Goal: Information Seeking & Learning: Learn about a topic

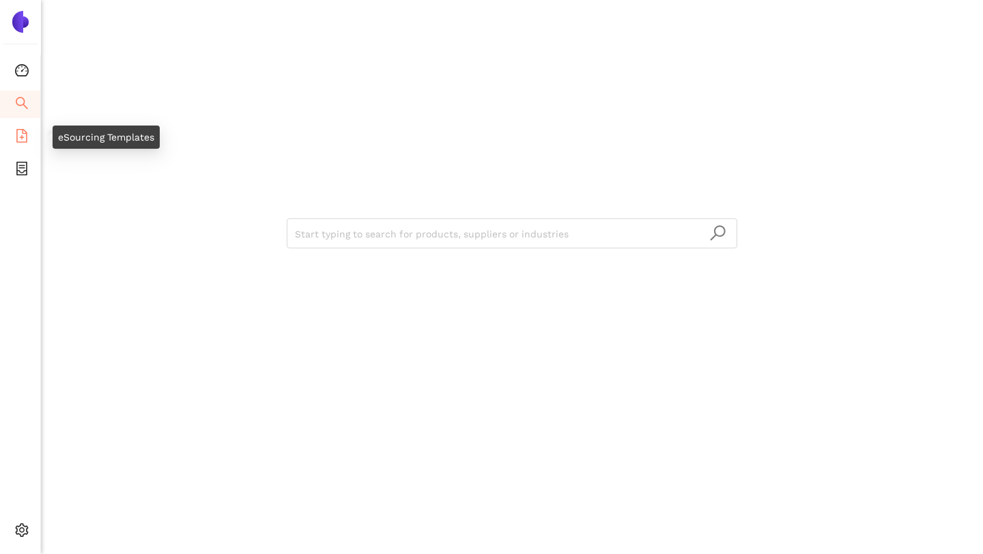
click at [21, 141] on icon "file-add" at bounding box center [21, 136] width 11 height 14
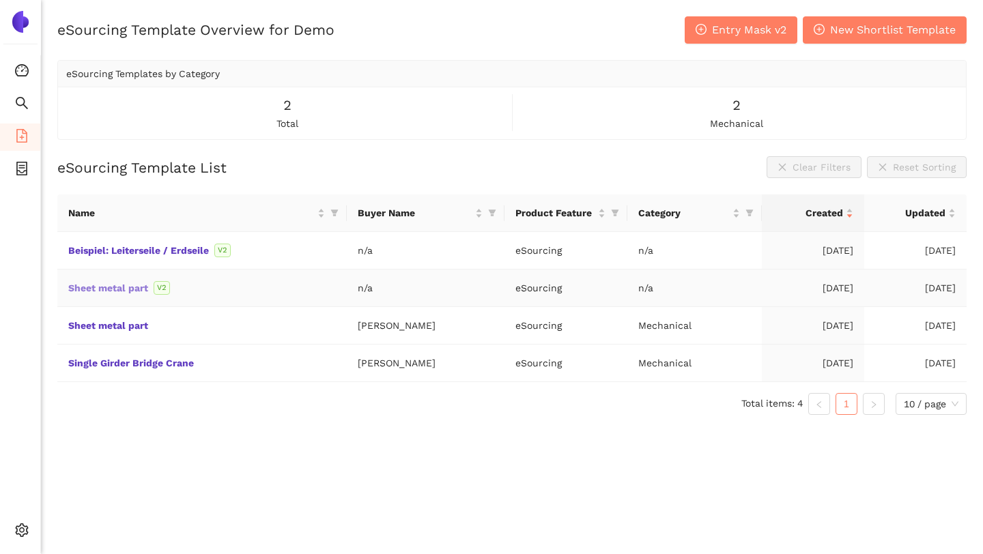
click at [0, 0] on link "Sheet metal part" at bounding box center [0, 0] width 0 height 0
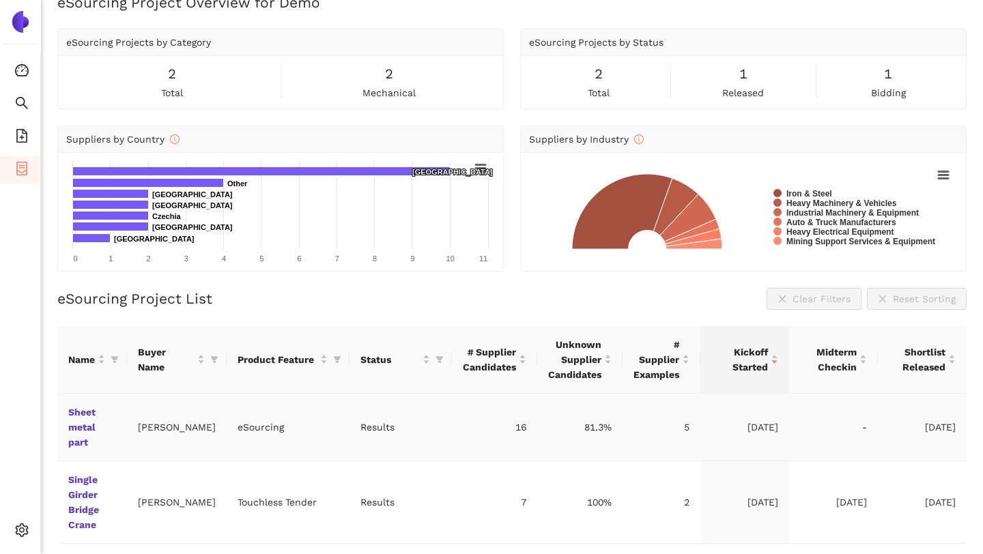
scroll to position [34, 0]
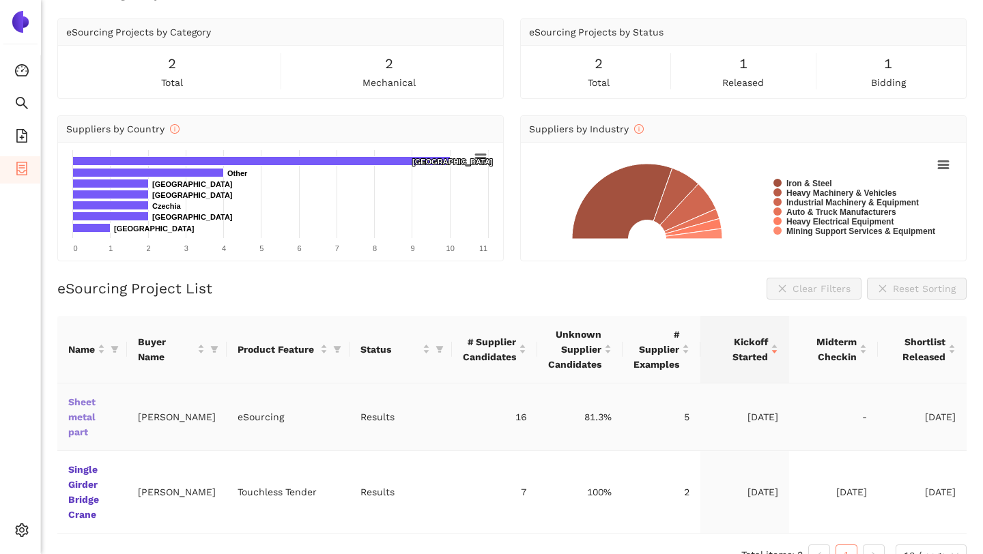
click at [0, 0] on link "Sheet metal part" at bounding box center [0, 0] width 0 height 0
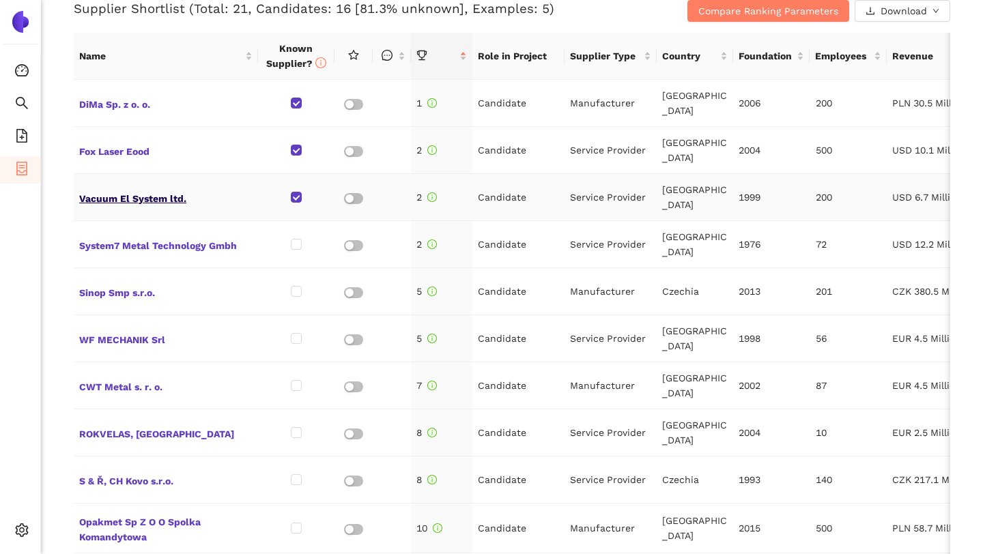
click at [121, 199] on span "Vacuum El System ltd." at bounding box center [165, 197] width 173 height 18
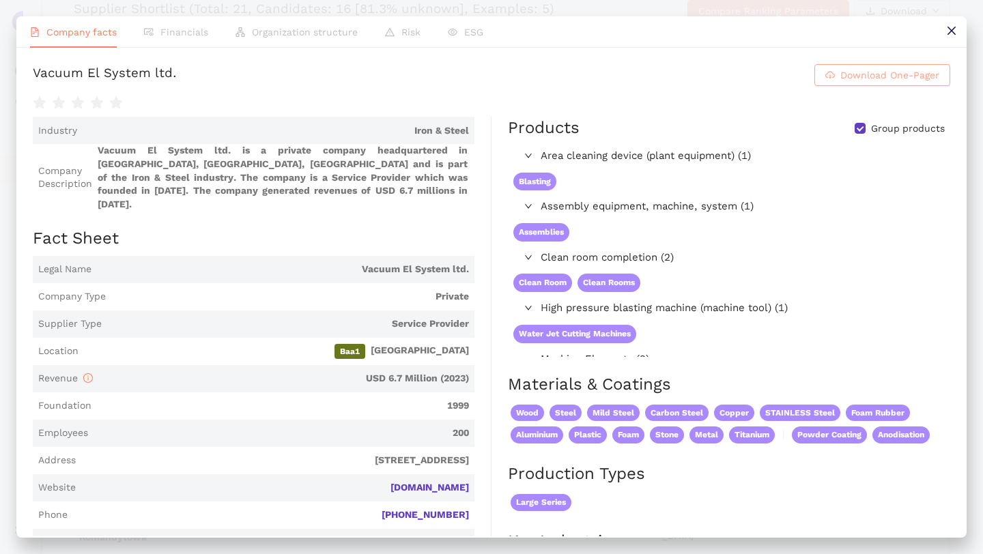
click at [867, 79] on span "Download One-Pager" at bounding box center [890, 75] width 99 height 15
click at [960, 27] on button at bounding box center [951, 31] width 31 height 31
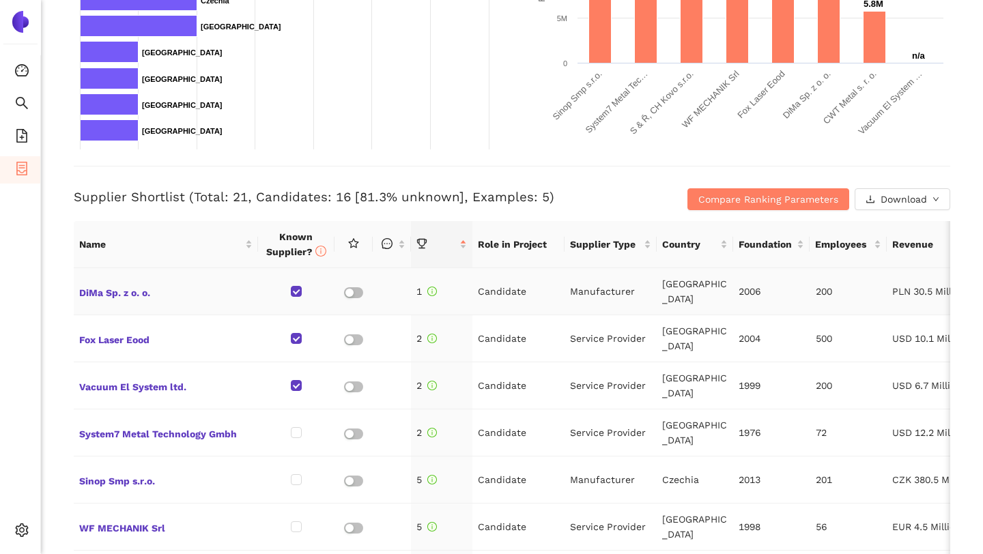
scroll to position [421, 0]
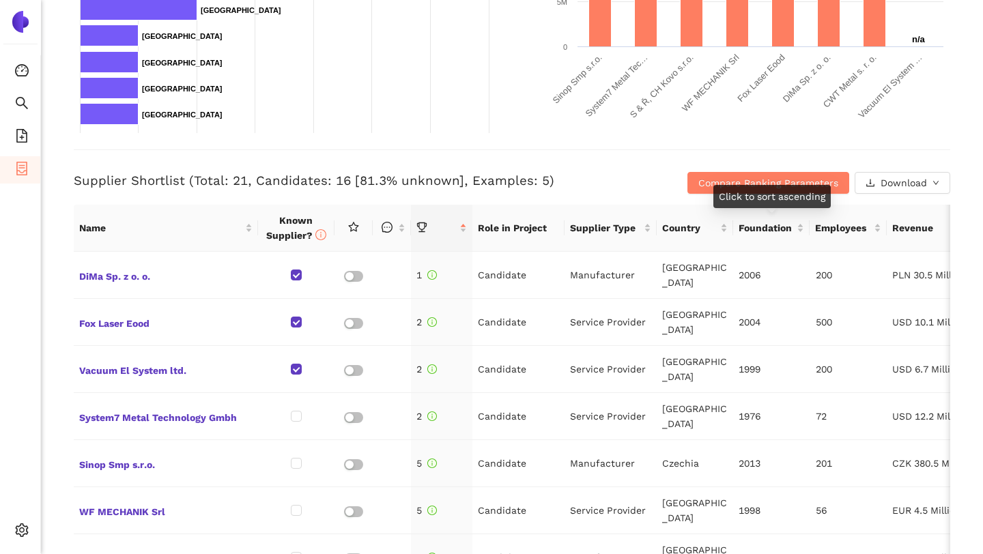
click at [752, 195] on div "Click to sort ascending" at bounding box center [772, 196] width 117 height 23
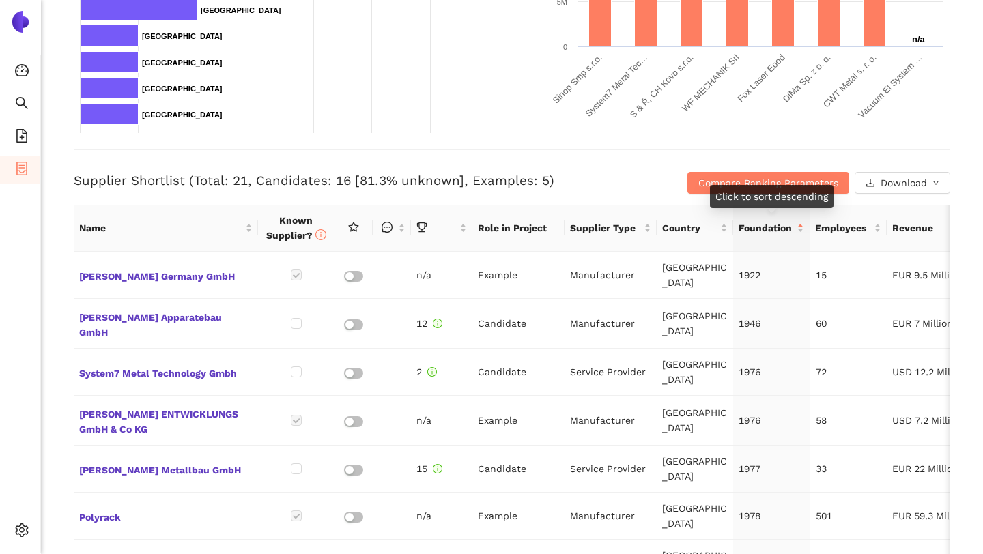
click at [755, 186] on div "Click to sort descending" at bounding box center [772, 196] width 124 height 23
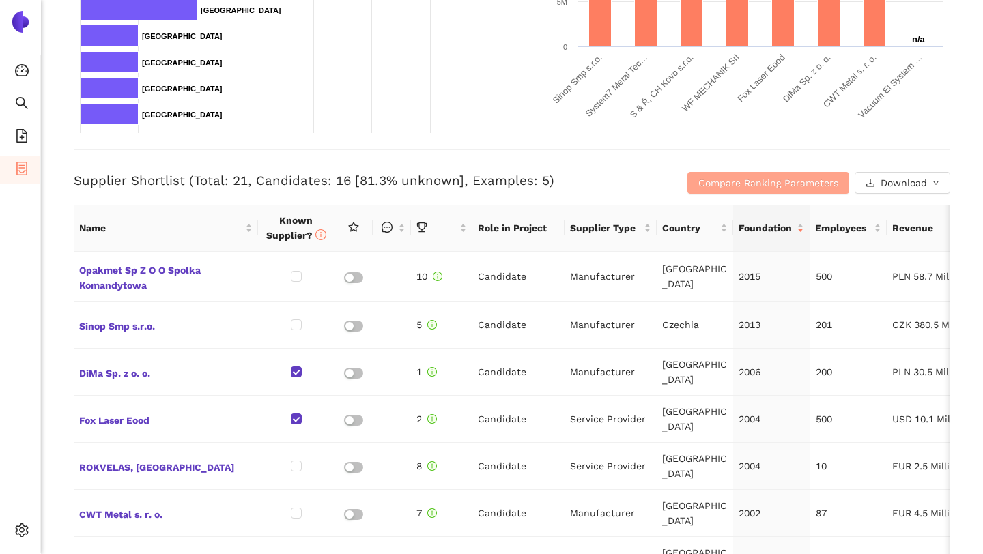
click at [764, 176] on span "Compare Ranking Parameters" at bounding box center [769, 182] width 140 height 15
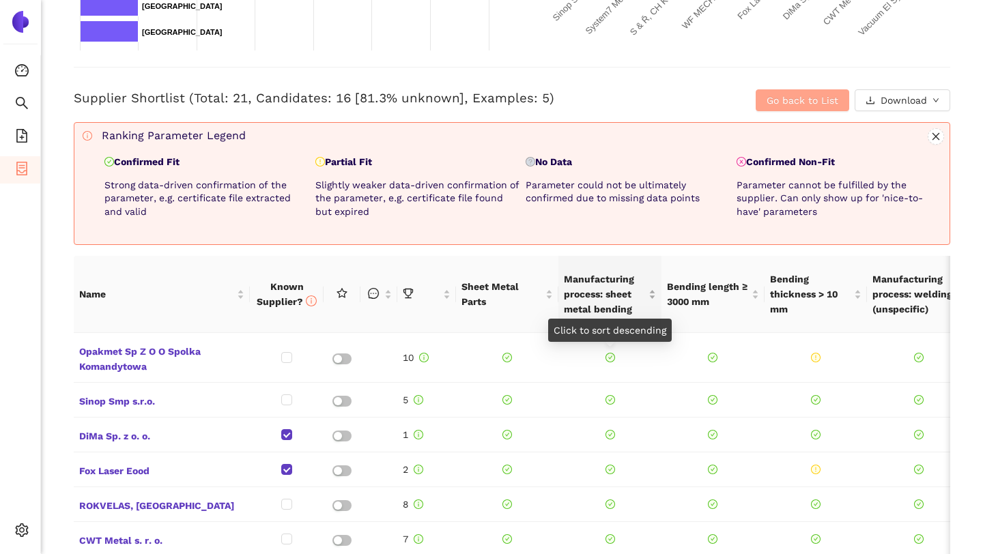
scroll to position [589, 0]
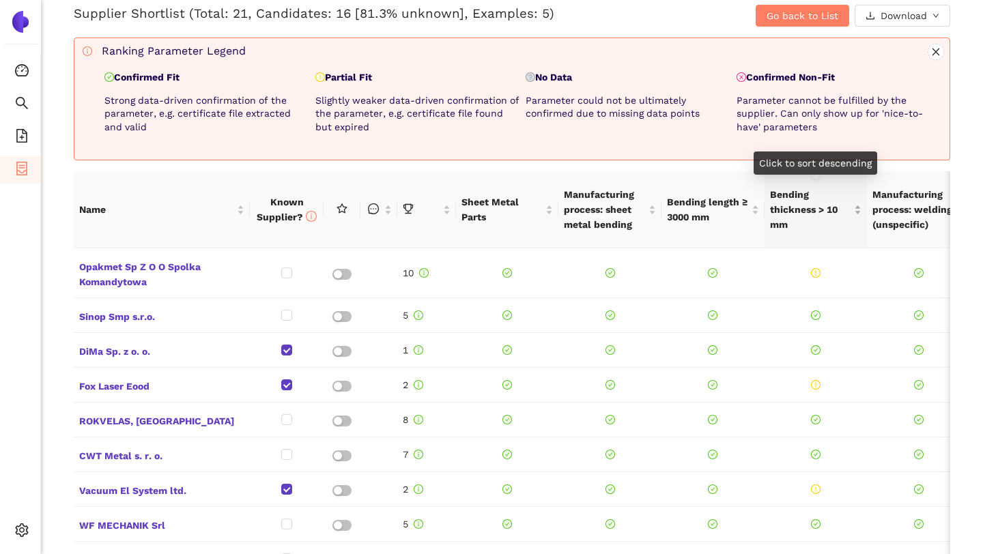
click at [834, 223] on span "Bending thickness > 10 mm" at bounding box center [811, 209] width 82 height 45
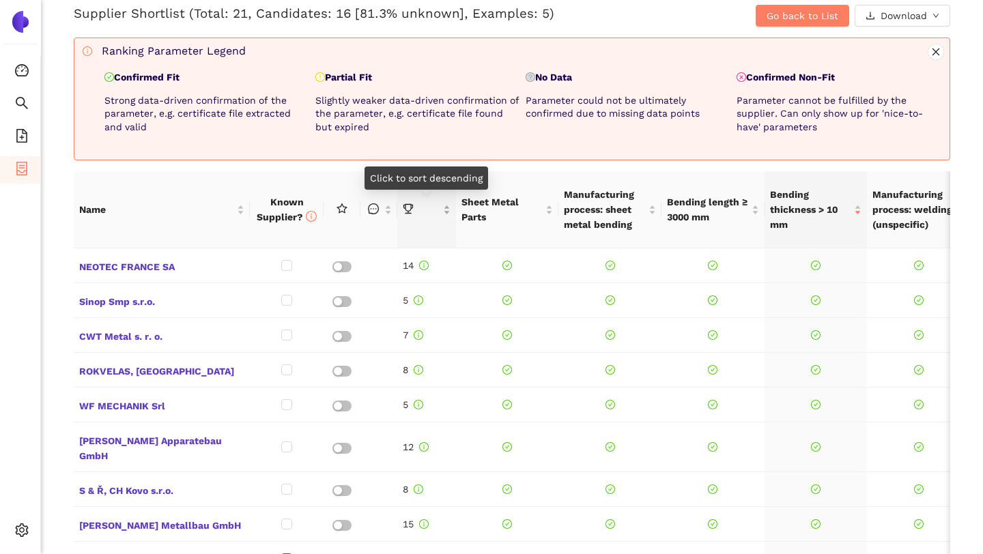
click at [412, 217] on div "this column is sortable" at bounding box center [427, 209] width 48 height 15
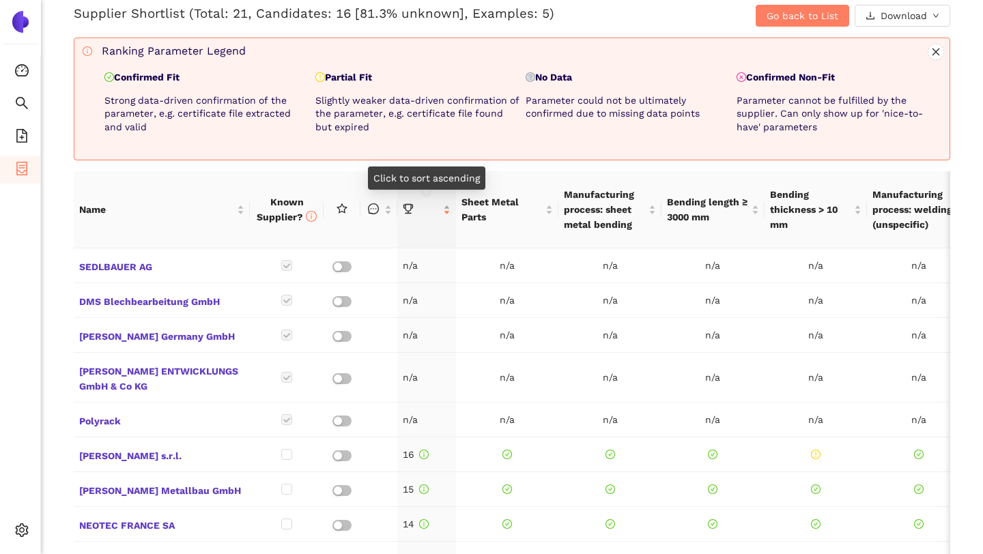
click at [412, 217] on div at bounding box center [427, 209] width 48 height 15
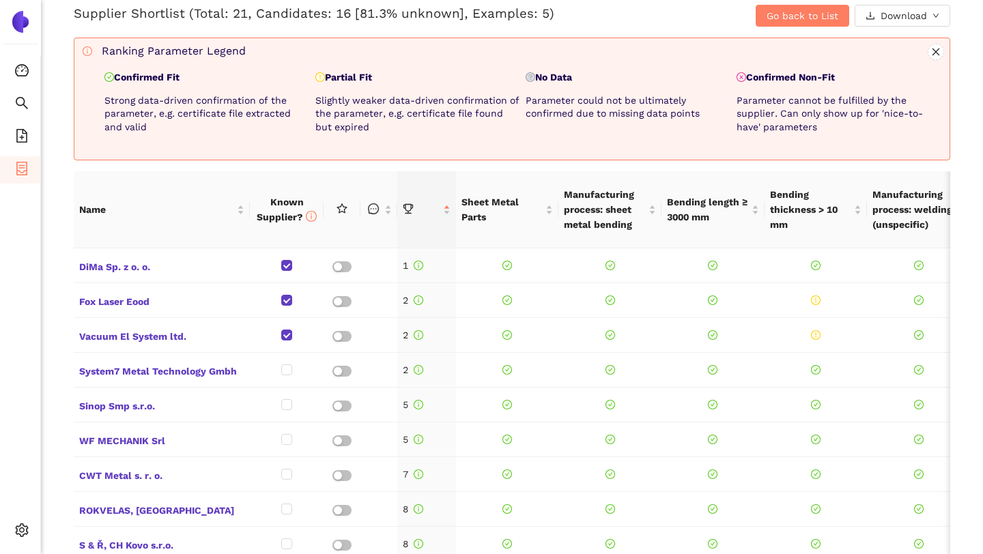
click at [507, 167] on div "Back eSourcing : Sheet metal part Project Timeline Entry Mask Kick-Off Done 16.…" at bounding box center [512, 277] width 942 height 554
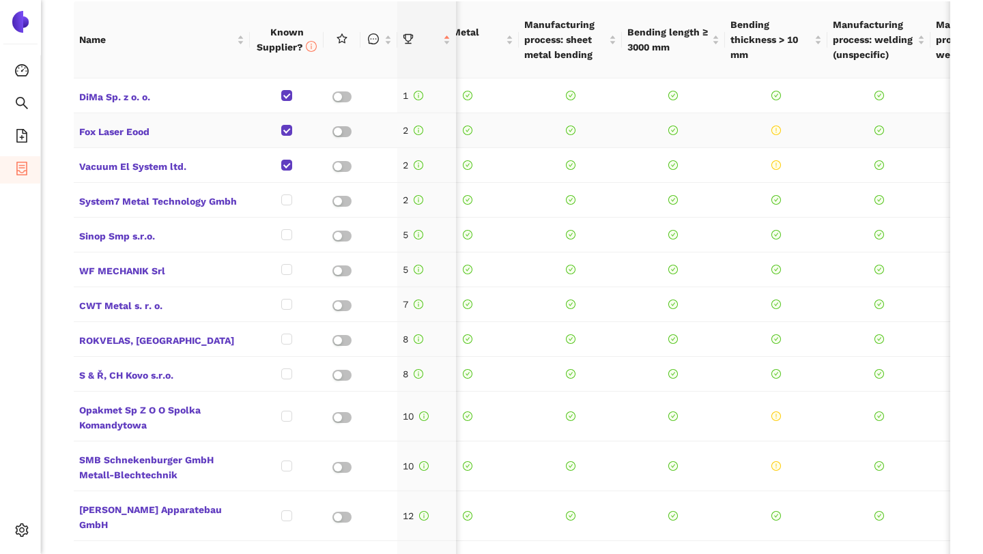
scroll to position [0, 0]
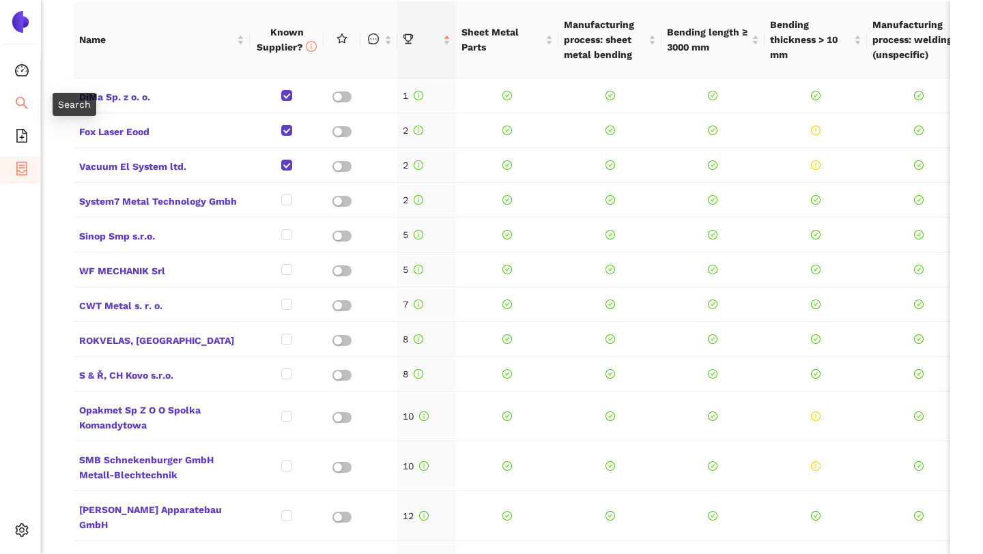
click at [29, 100] on li "Search" at bounding box center [20, 104] width 40 height 27
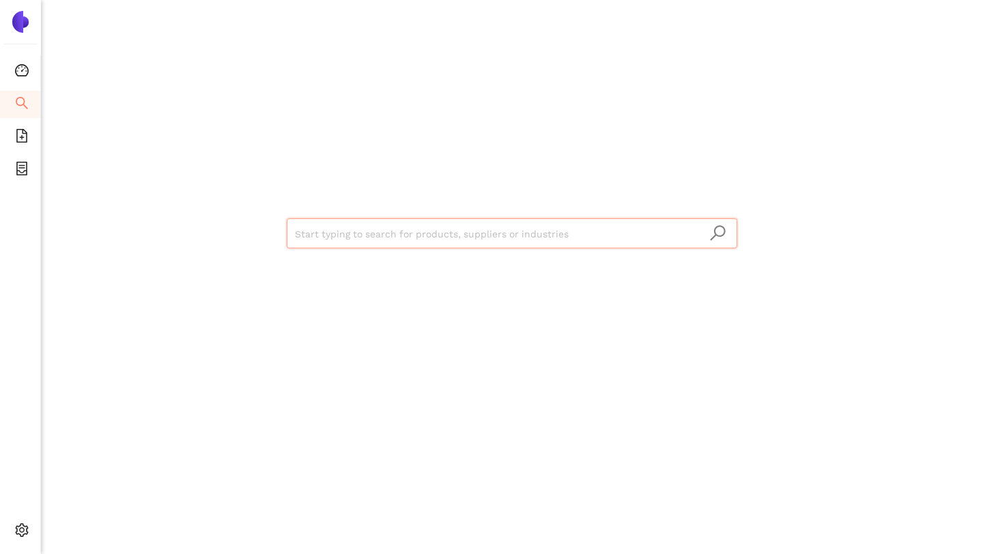
click at [384, 237] on input "search" at bounding box center [512, 234] width 434 height 30
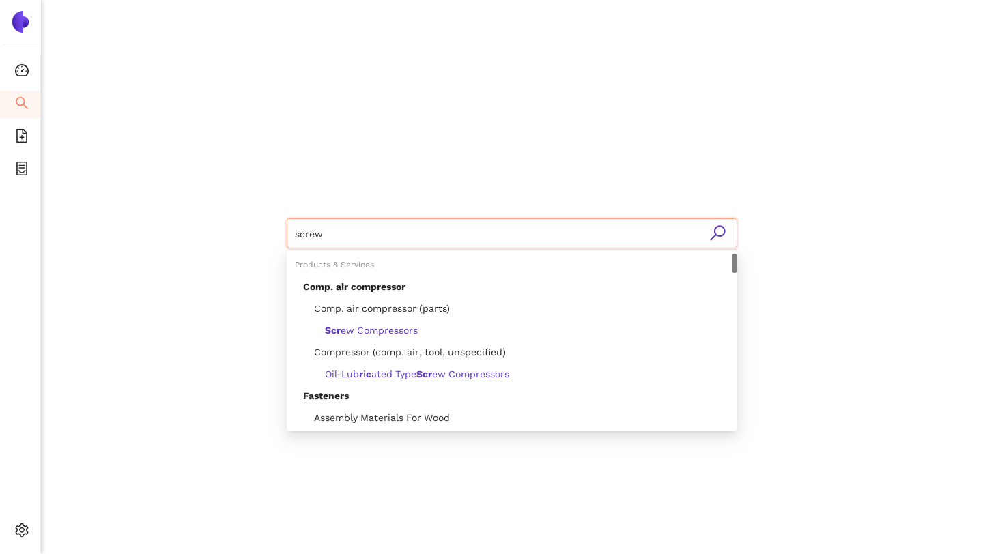
type input "screws"
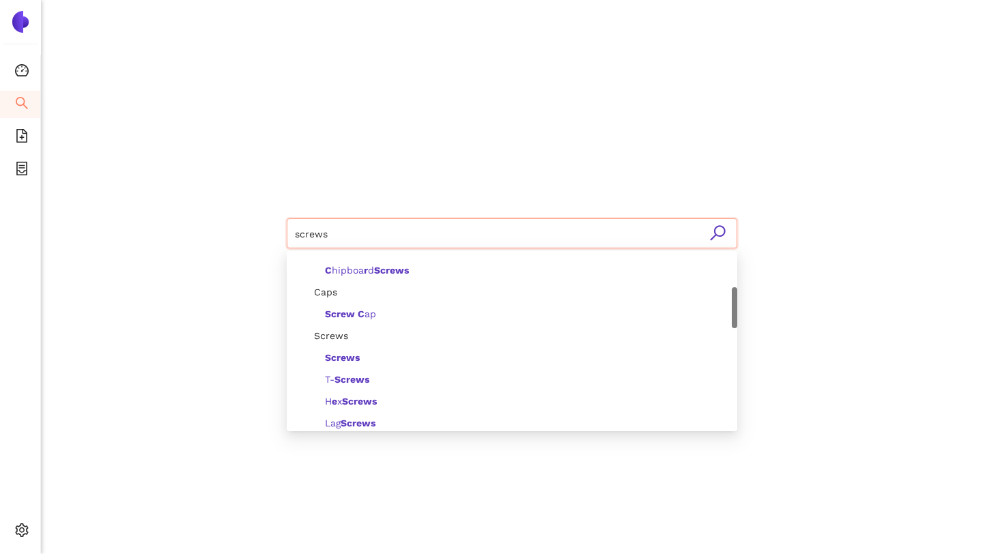
scroll to position [150, 0]
click at [357, 352] on b "Screws" at bounding box center [342, 355] width 35 height 11
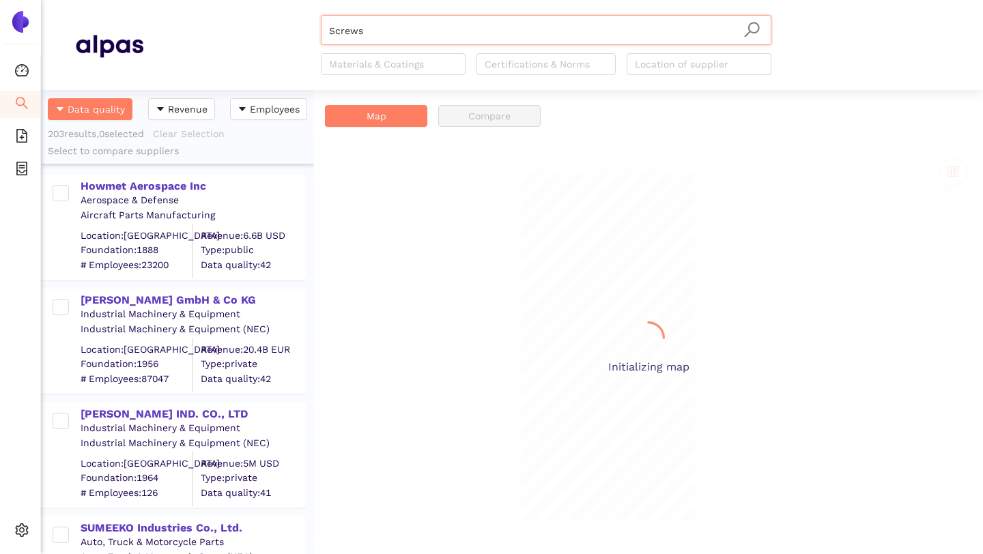
scroll to position [464, 273]
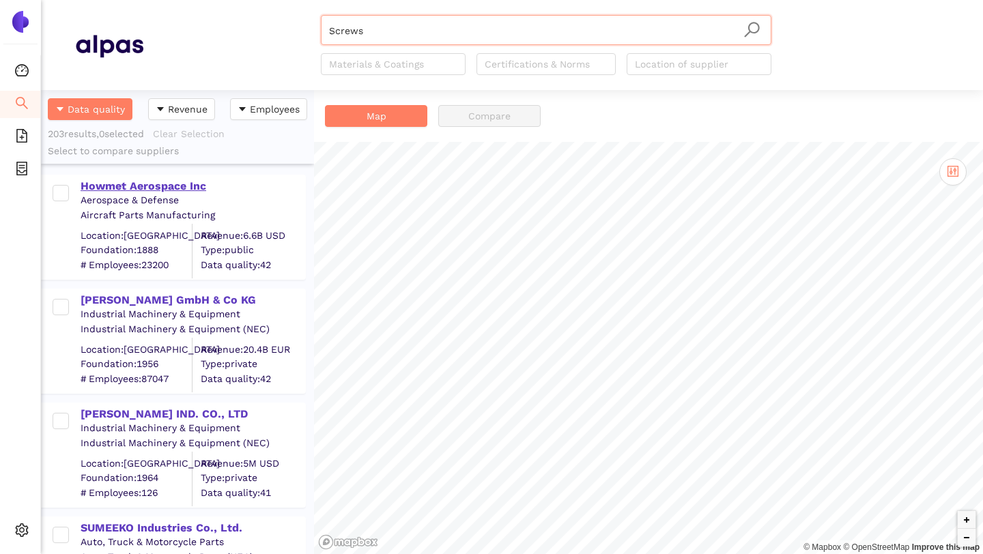
click at [163, 178] on div "Howmet Aerospace Inc" at bounding box center [193, 185] width 224 height 18
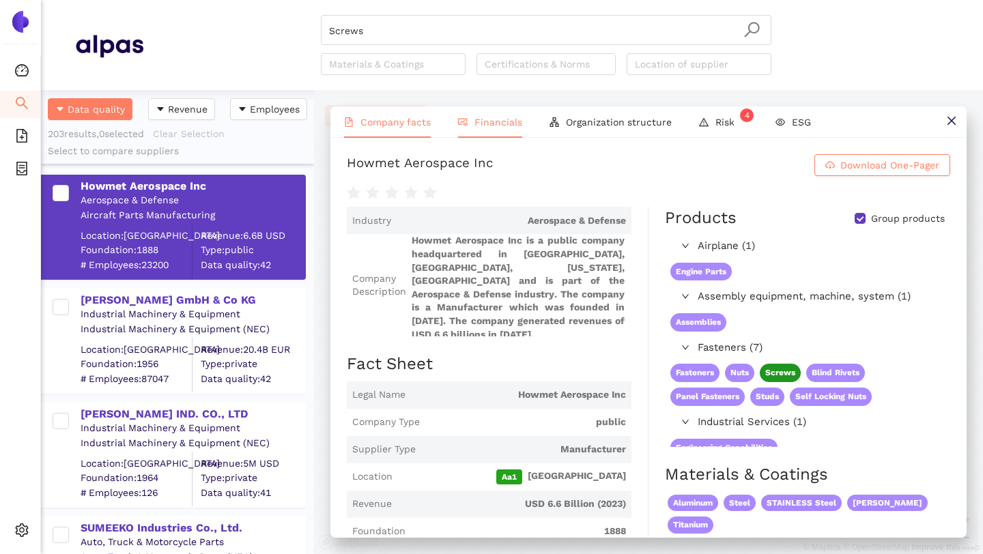
click at [477, 119] on span "Financials" at bounding box center [499, 122] width 48 height 11
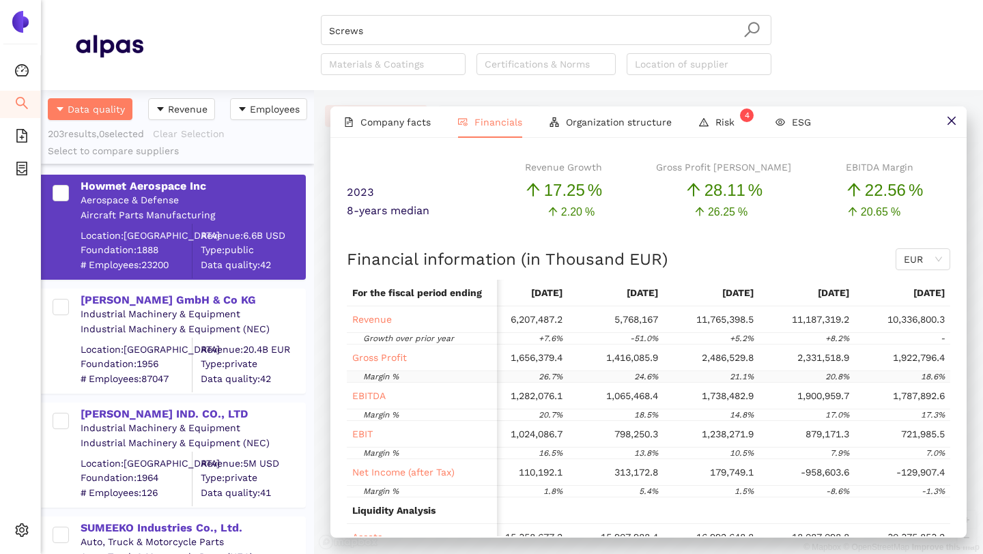
scroll to position [0, 184]
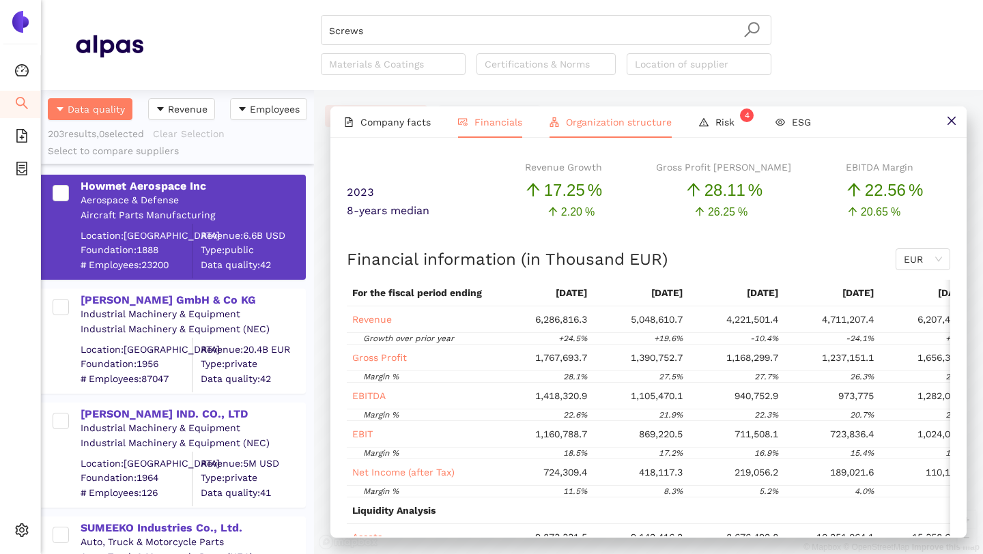
click at [610, 128] on li "Organization structure" at bounding box center [611, 122] width 150 height 31
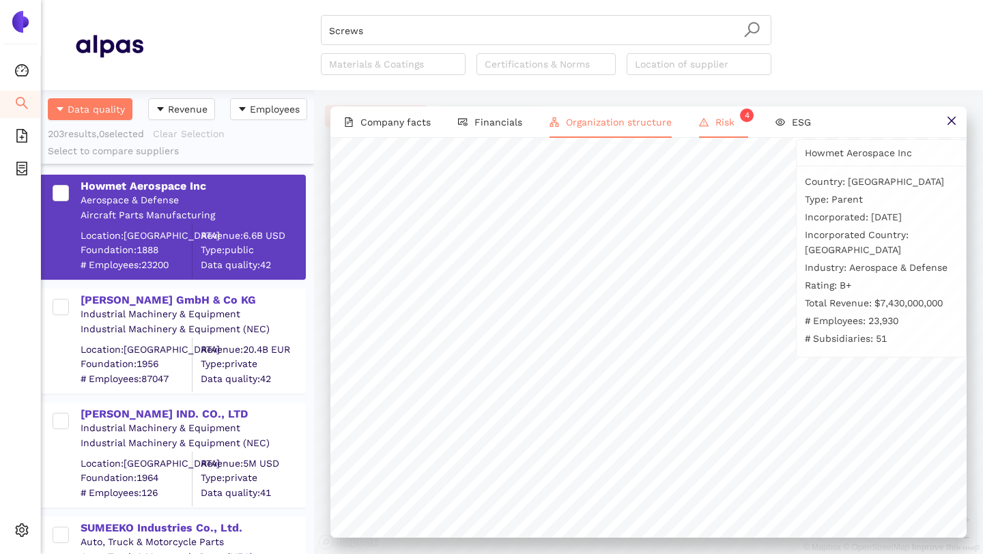
click at [724, 119] on span "Risk 4" at bounding box center [732, 122] width 33 height 11
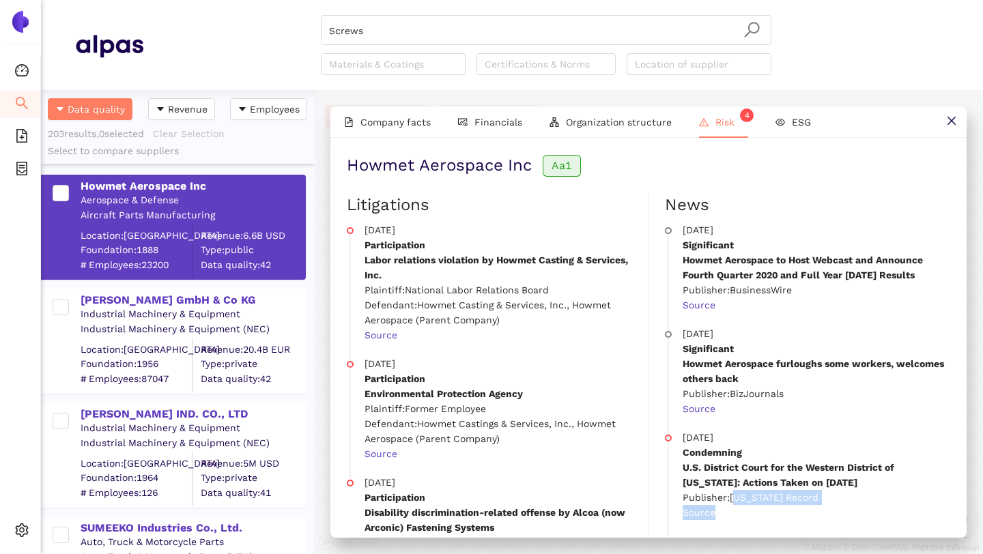
drag, startPoint x: 737, startPoint y: 500, endPoint x: 859, endPoint y: 511, distance: 122.1
click at [857, 511] on div "2020-05-27 Condemning U.S. District Court for the Western District of Pennsylva…" at bounding box center [817, 475] width 268 height 90
click at [859, 511] on p "Source" at bounding box center [817, 512] width 268 height 15
click at [803, 393] on p "Publisher: BizJournals" at bounding box center [817, 393] width 268 height 15
click at [627, 119] on span "Organization structure" at bounding box center [619, 122] width 106 height 11
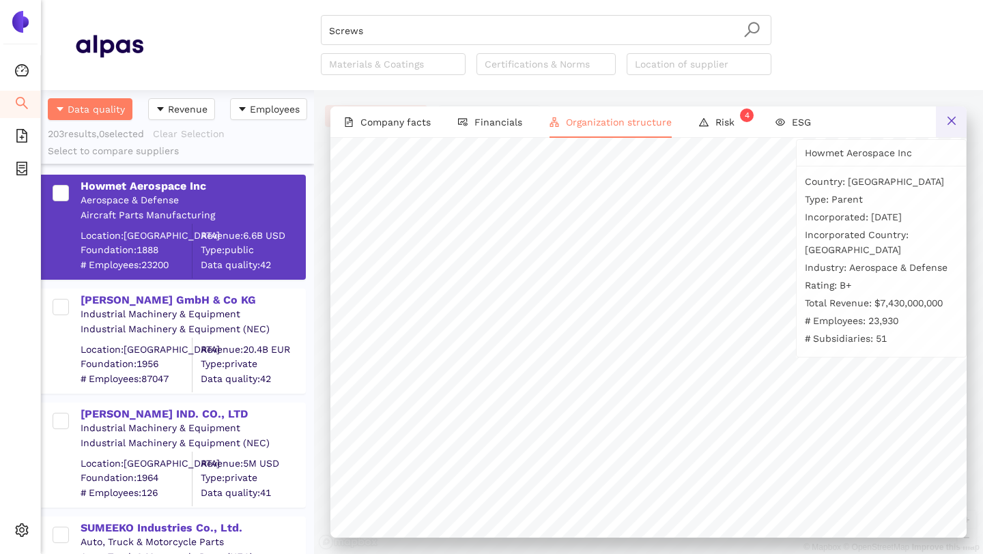
click at [951, 115] on button at bounding box center [951, 122] width 31 height 31
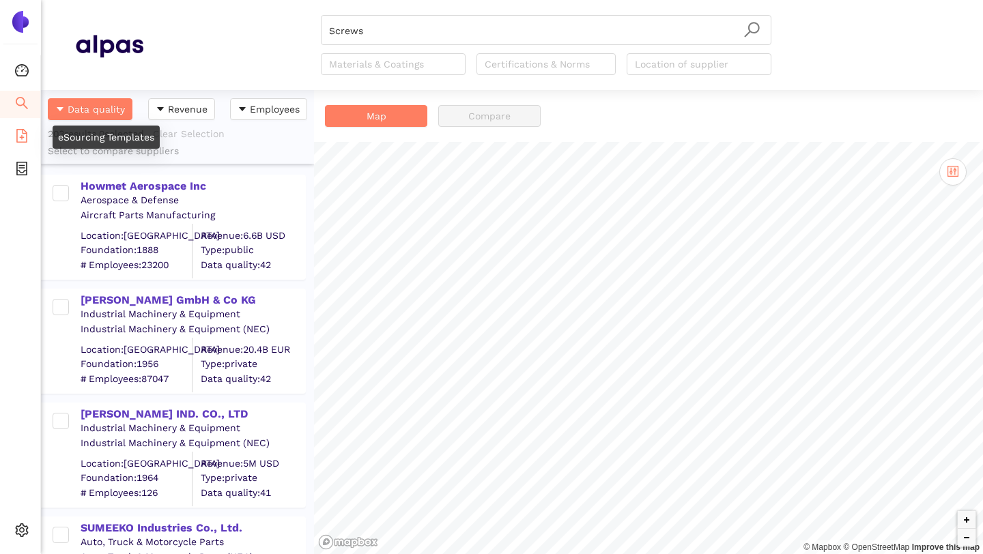
click at [25, 139] on icon "file-add" at bounding box center [22, 136] width 14 height 14
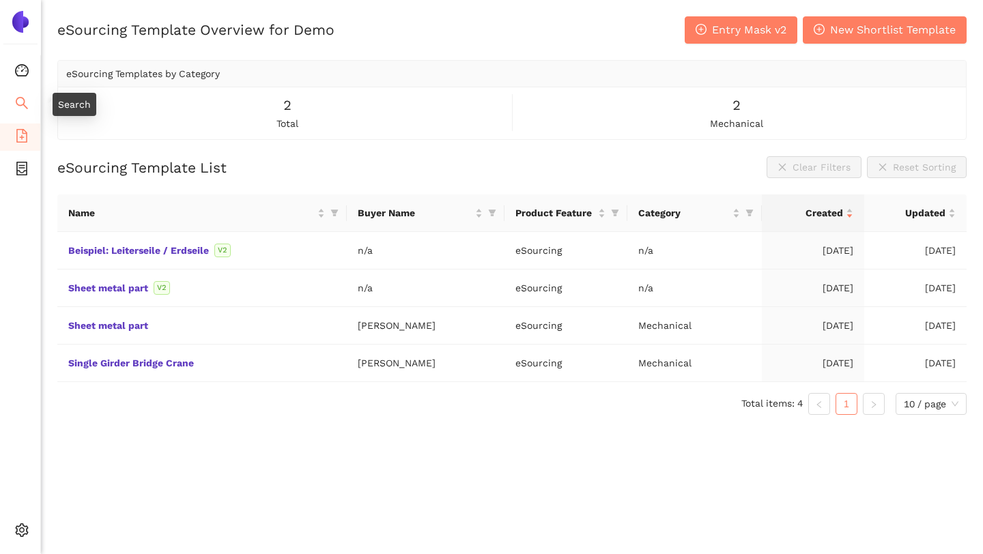
click at [18, 104] on icon "search" at bounding box center [22, 103] width 12 height 12
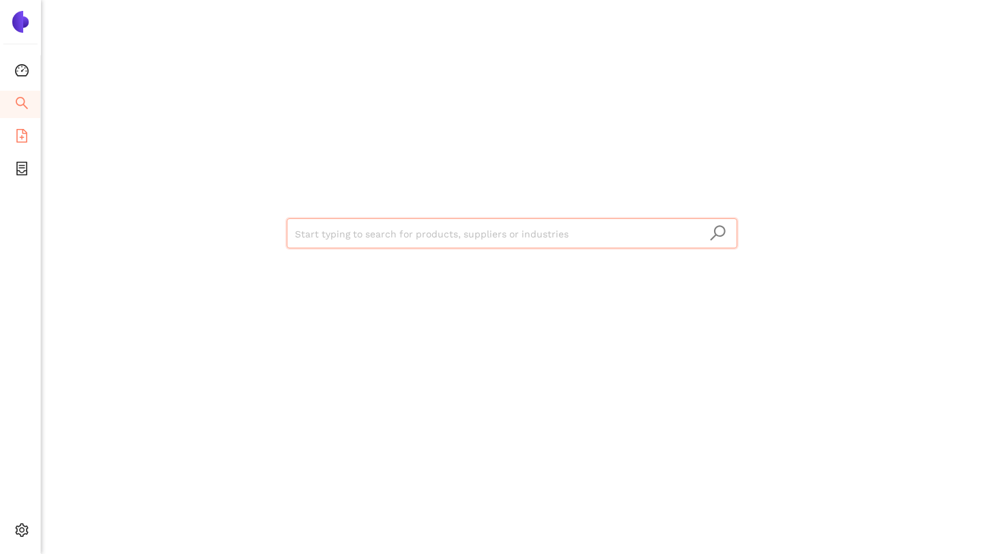
click at [18, 144] on span "file-add" at bounding box center [22, 137] width 14 height 27
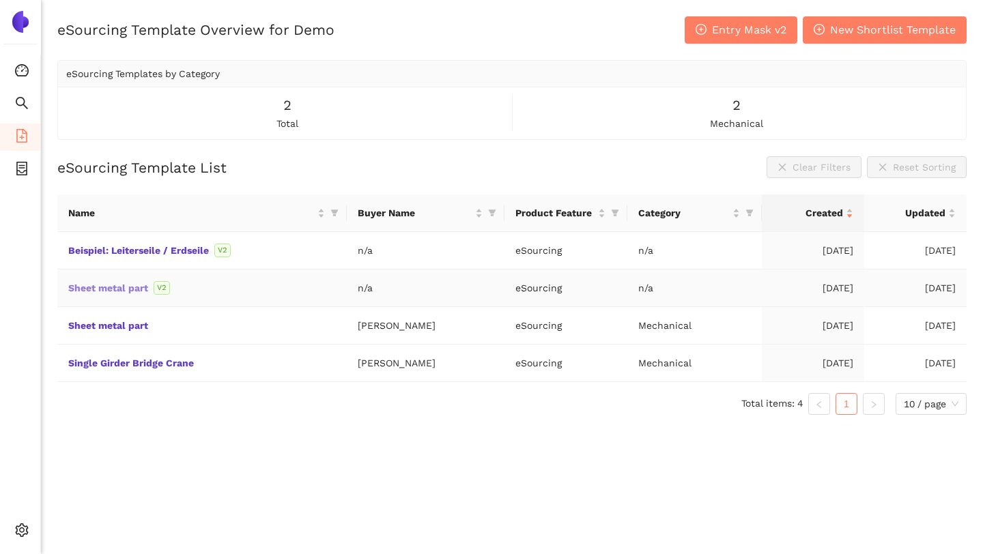
click at [0, 0] on link "Sheet metal part" at bounding box center [0, 0] width 0 height 0
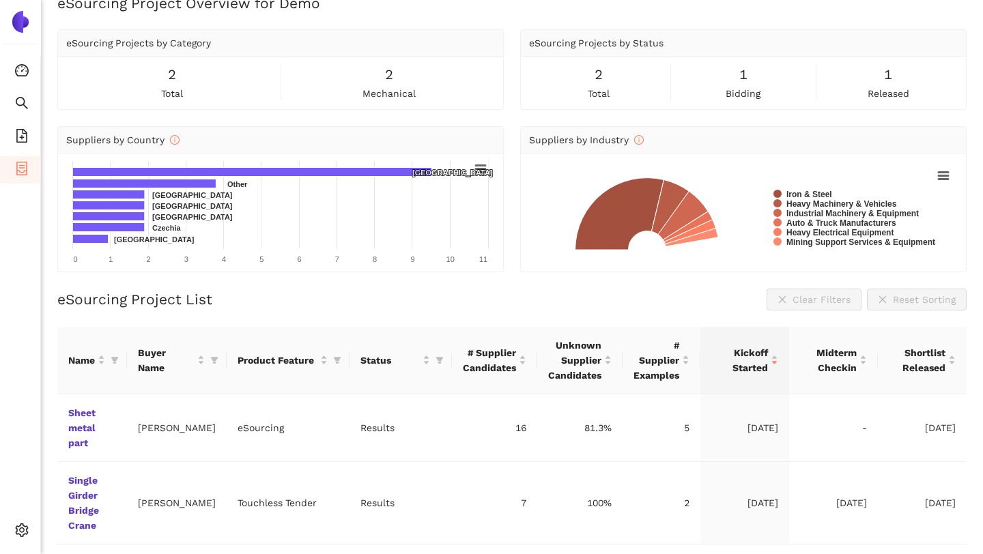
scroll to position [42, 0]
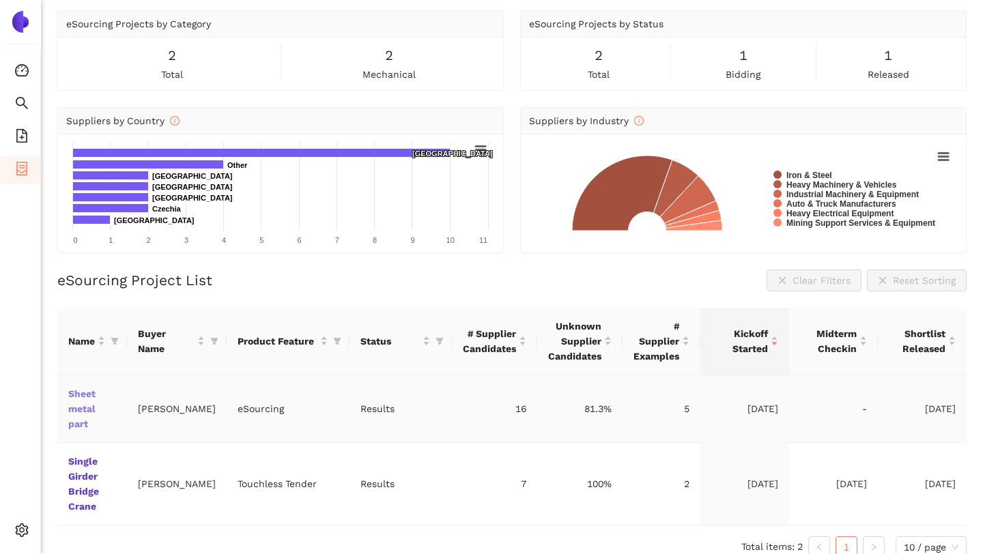
click at [0, 0] on link "Sheet metal part" at bounding box center [0, 0] width 0 height 0
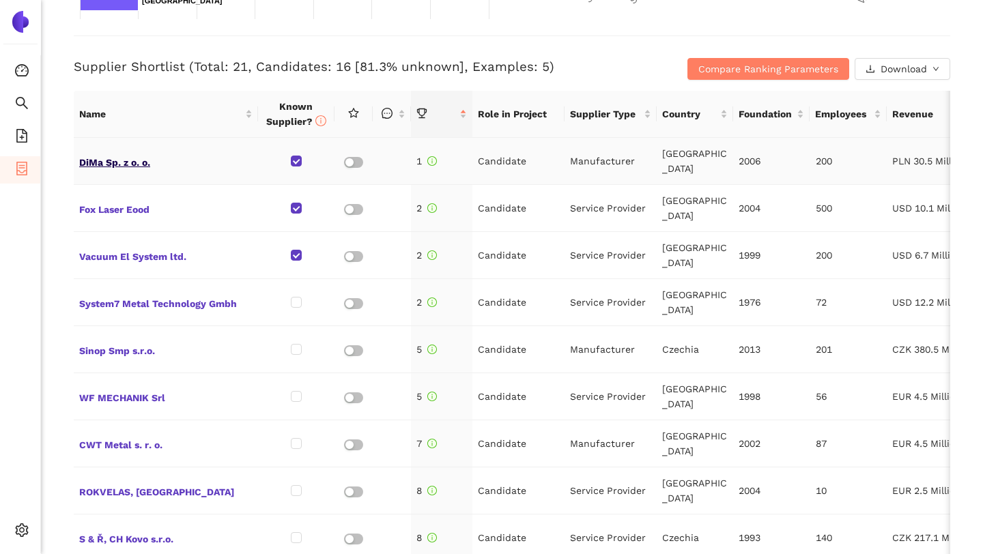
click at [108, 158] on span "DiMa Sp. z o. o." at bounding box center [165, 161] width 173 height 18
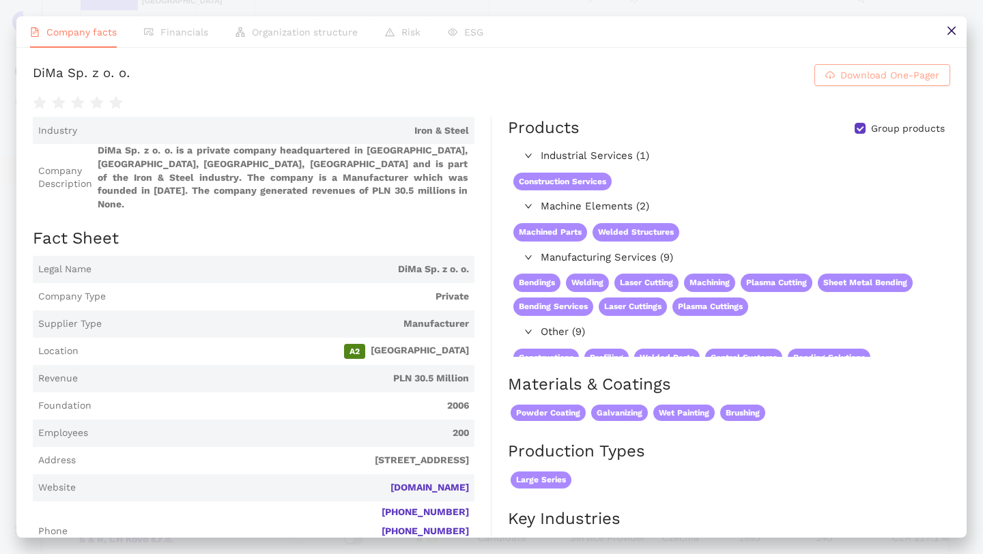
click at [860, 79] on span "Download One-Pager" at bounding box center [890, 75] width 99 height 15
click at [951, 38] on button at bounding box center [951, 31] width 31 height 31
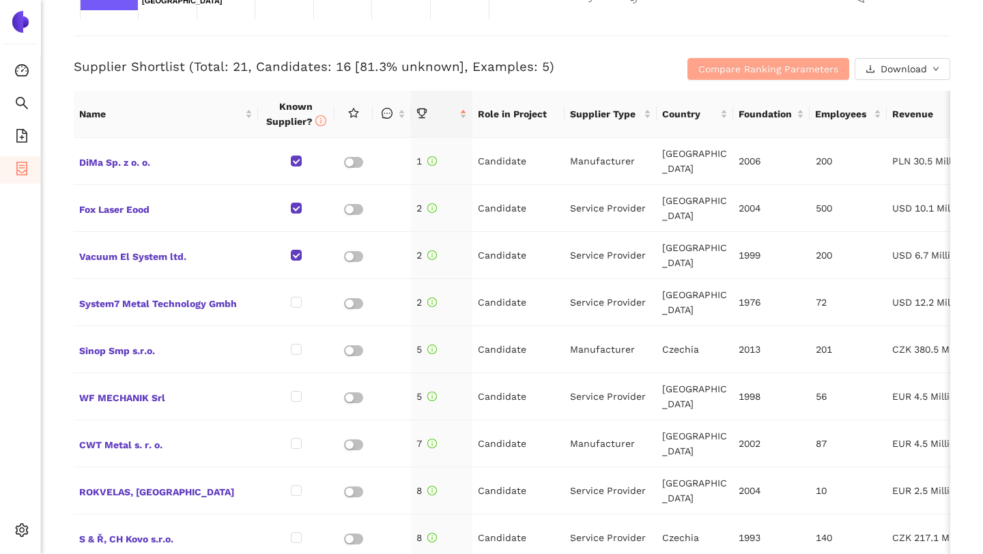
click at [763, 59] on button "Compare Ranking Parameters" at bounding box center [769, 69] width 162 height 22
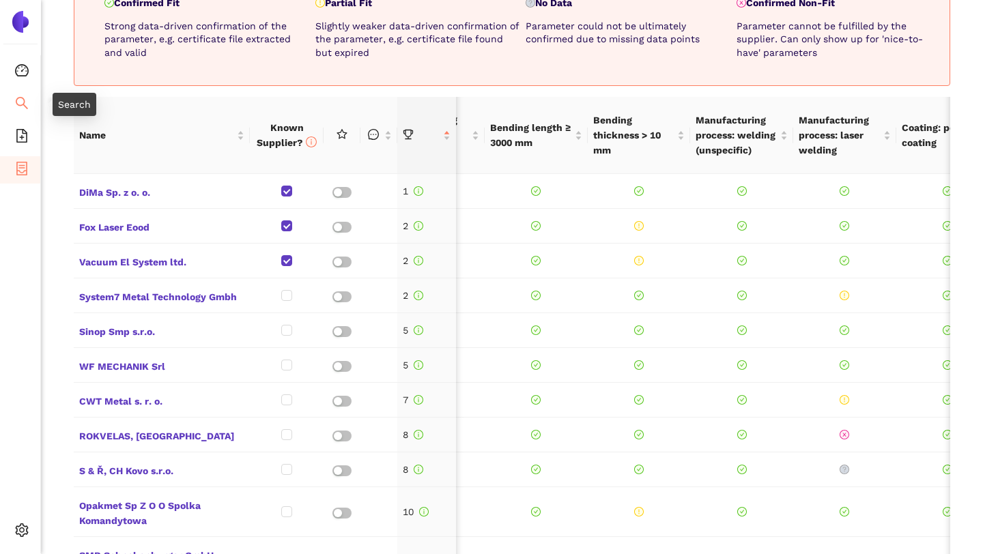
click at [19, 101] on icon "search" at bounding box center [22, 103] width 14 height 14
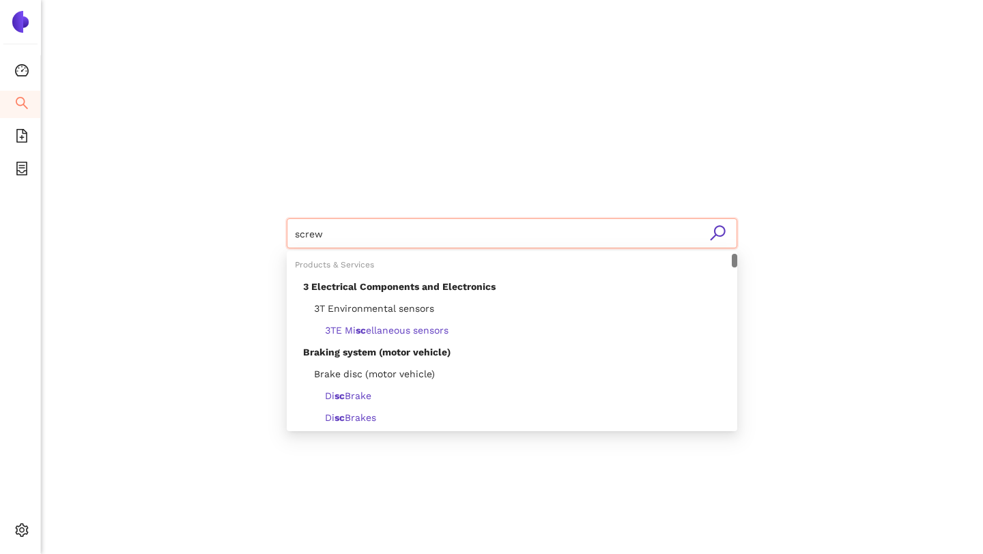
type input "screws"
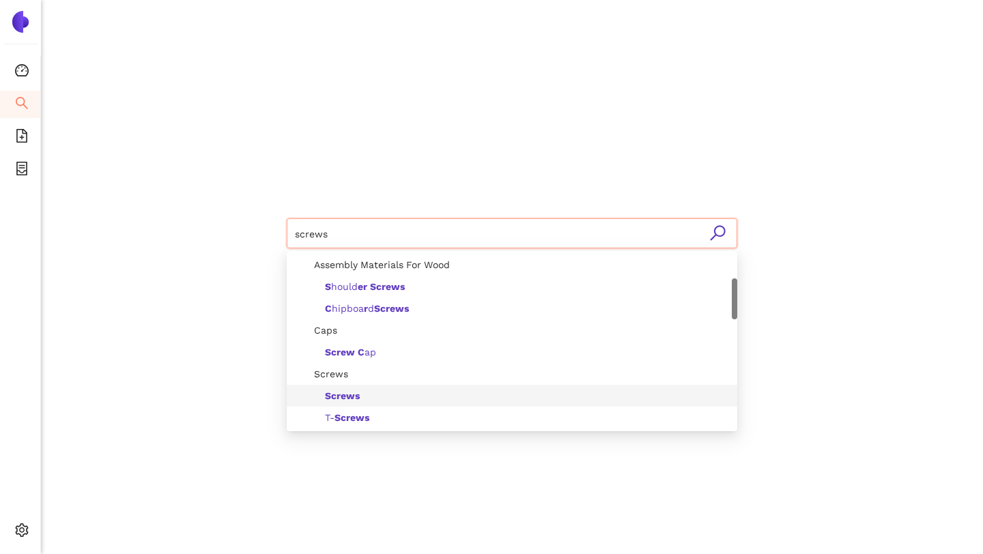
click at [358, 393] on b "Screws" at bounding box center [342, 396] width 35 height 11
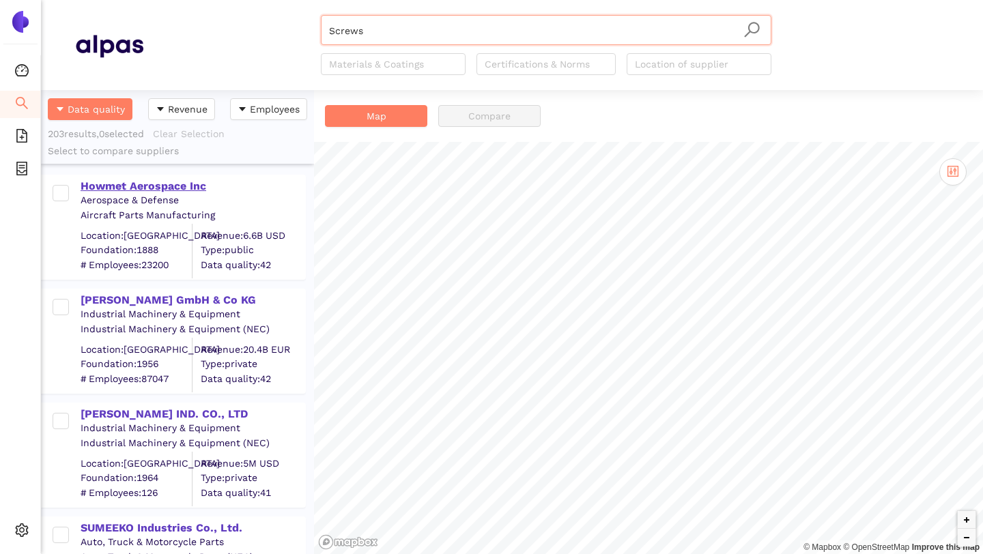
click at [173, 189] on div "Howmet Aerospace Inc" at bounding box center [193, 186] width 224 height 15
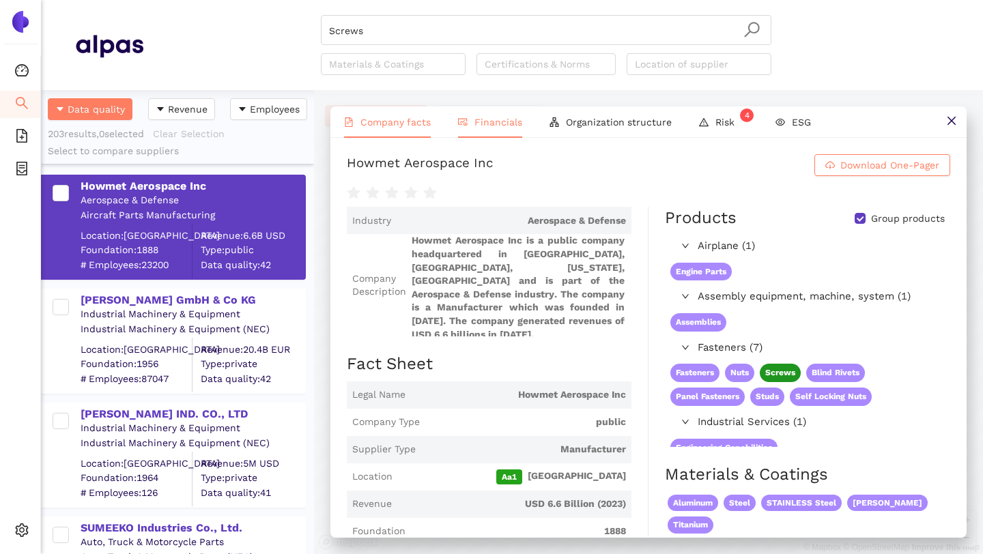
click at [472, 130] on li "Financials" at bounding box center [490, 122] width 91 height 31
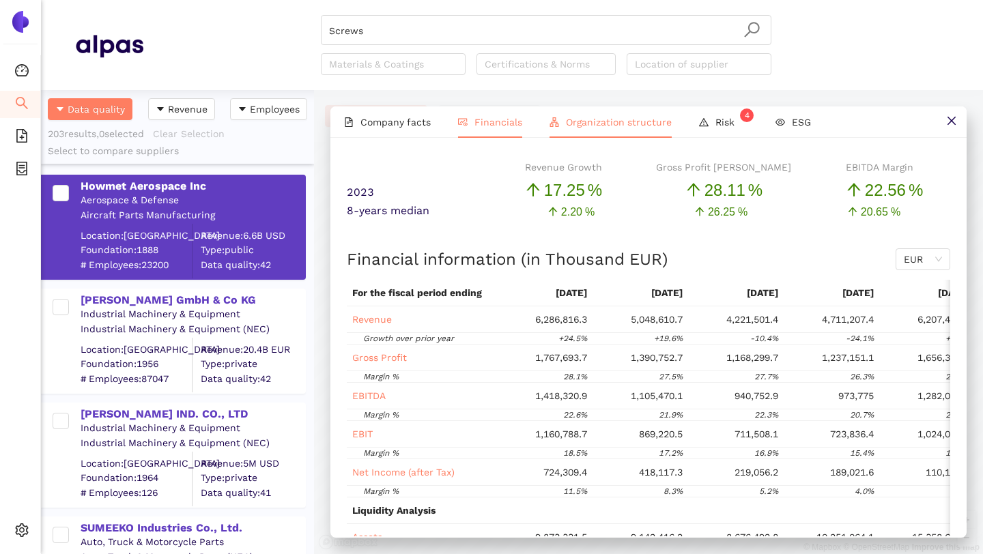
click at [657, 119] on span "Organization structure" at bounding box center [619, 122] width 106 height 11
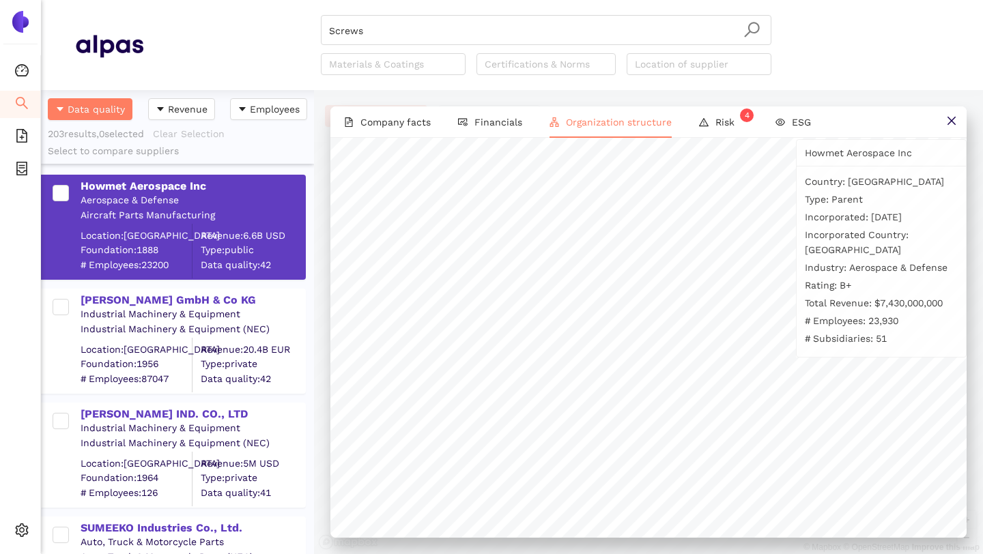
click at [796, 146] on div "Howmet Aerospace Inc Country: United States of America Type: Parent Incorporate…" at bounding box center [648, 354] width 636 height 432
click at [729, 122] on span "Risk 4" at bounding box center [732, 122] width 33 height 11
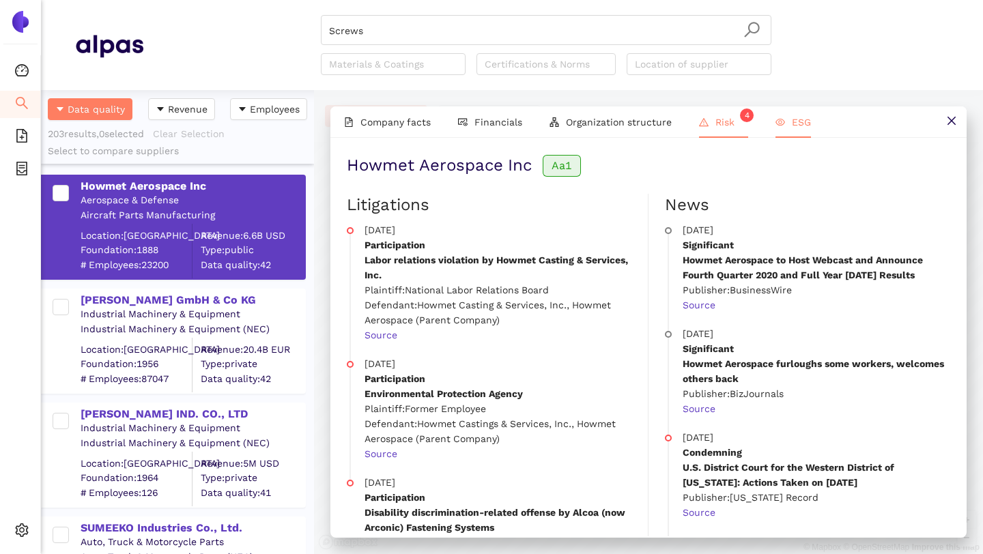
click at [791, 115] on li "ESG" at bounding box center [793, 122] width 63 height 31
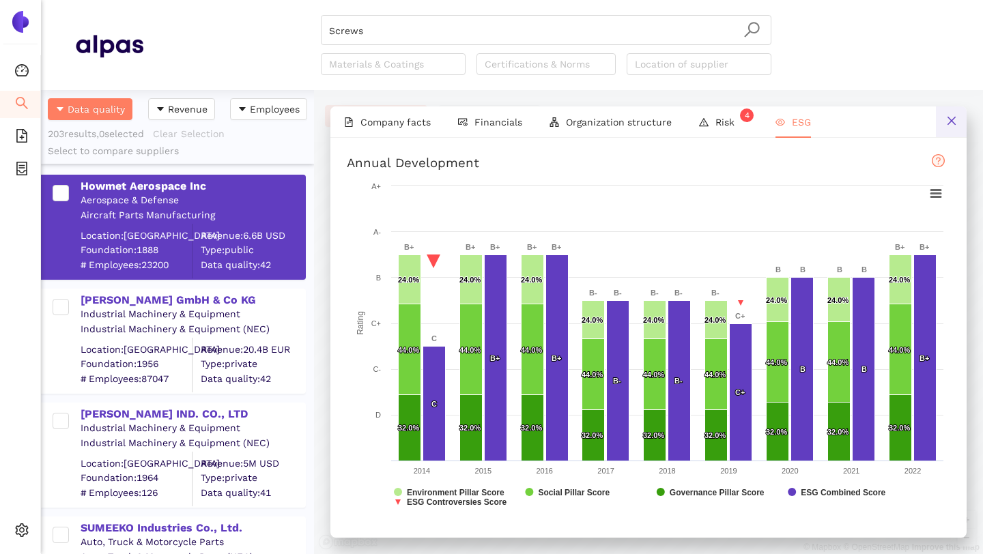
click at [952, 122] on icon "close" at bounding box center [951, 121] width 8 height 8
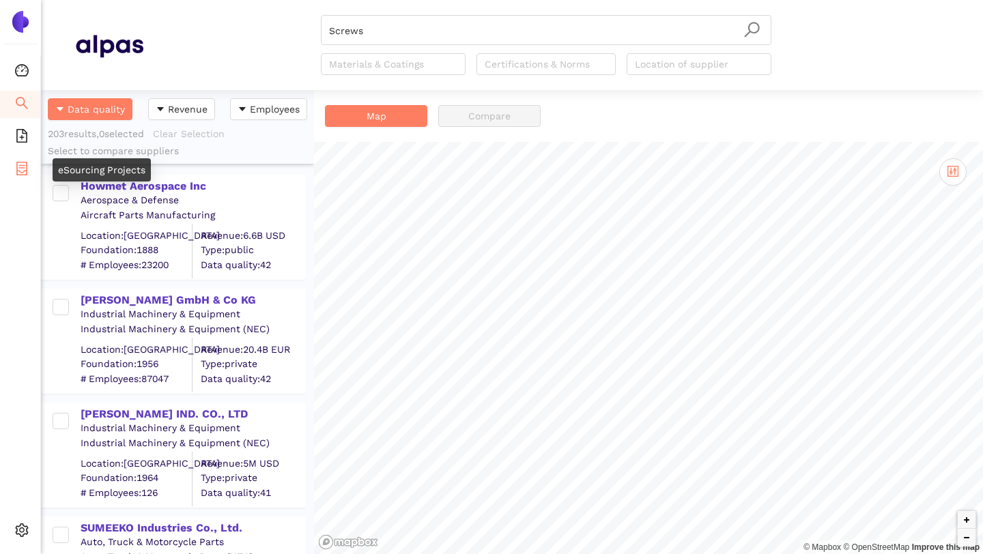
click at [20, 172] on icon "container" at bounding box center [22, 169] width 14 height 14
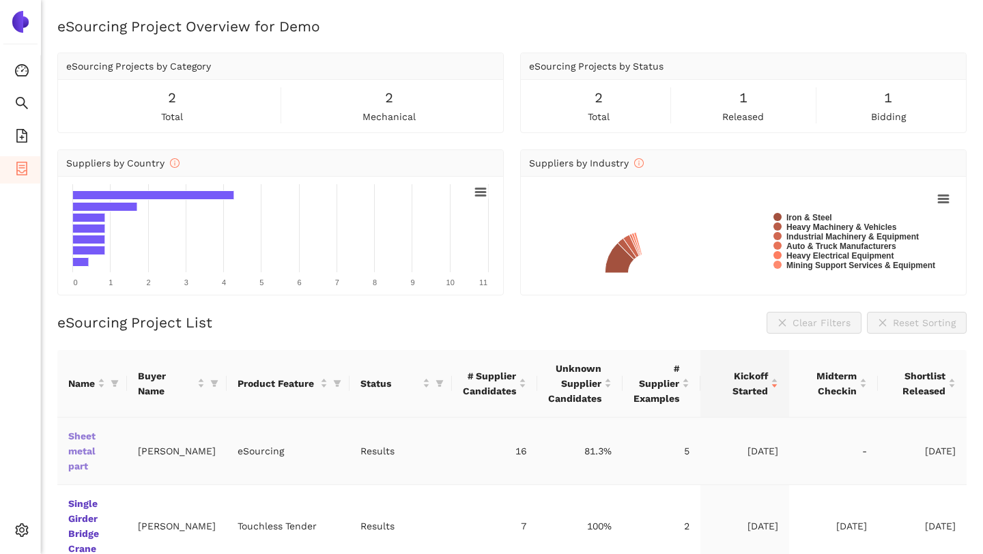
click at [0, 0] on link "Sheet metal part" at bounding box center [0, 0] width 0 height 0
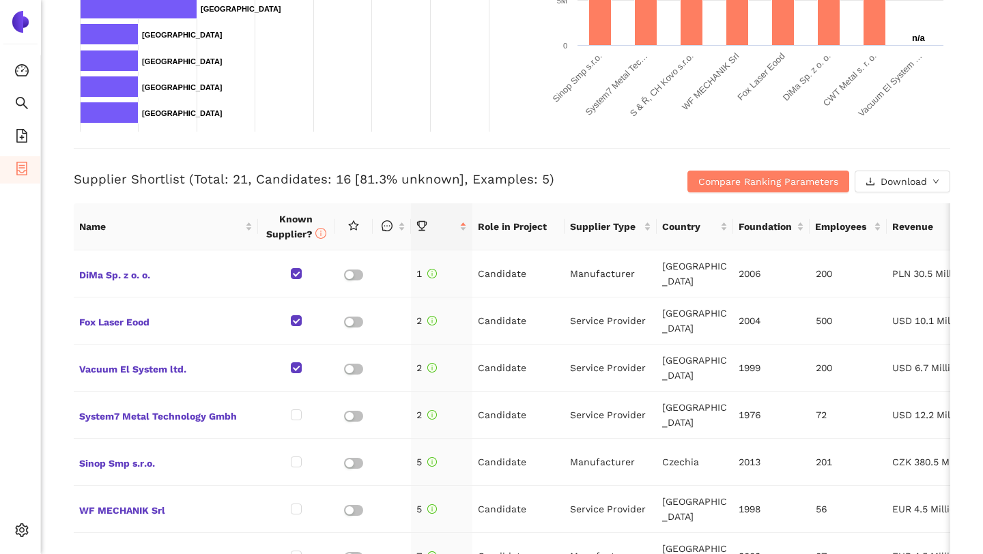
scroll to position [423, 0]
click at [26, 97] on icon "search" at bounding box center [22, 103] width 14 height 14
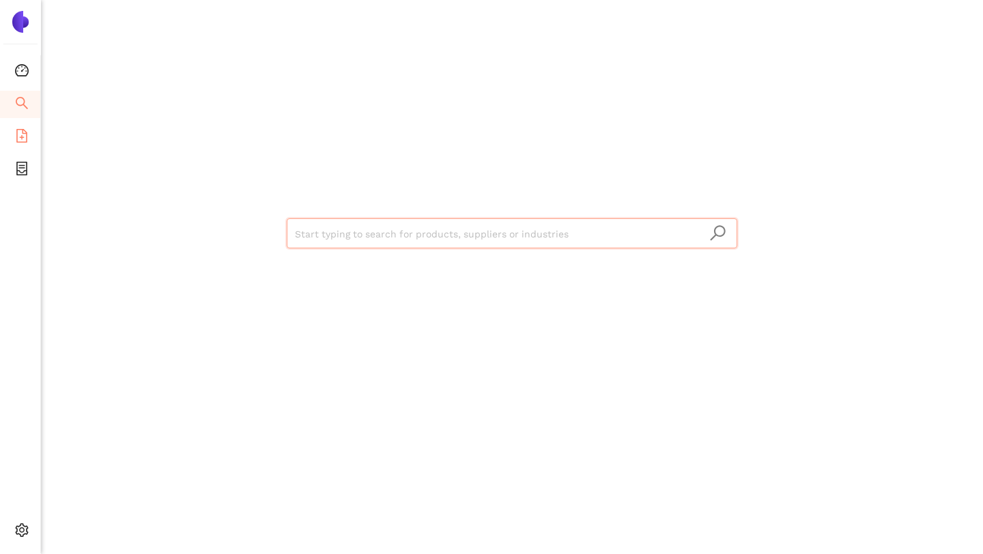
click at [26, 135] on icon "file-add" at bounding box center [21, 136] width 11 height 14
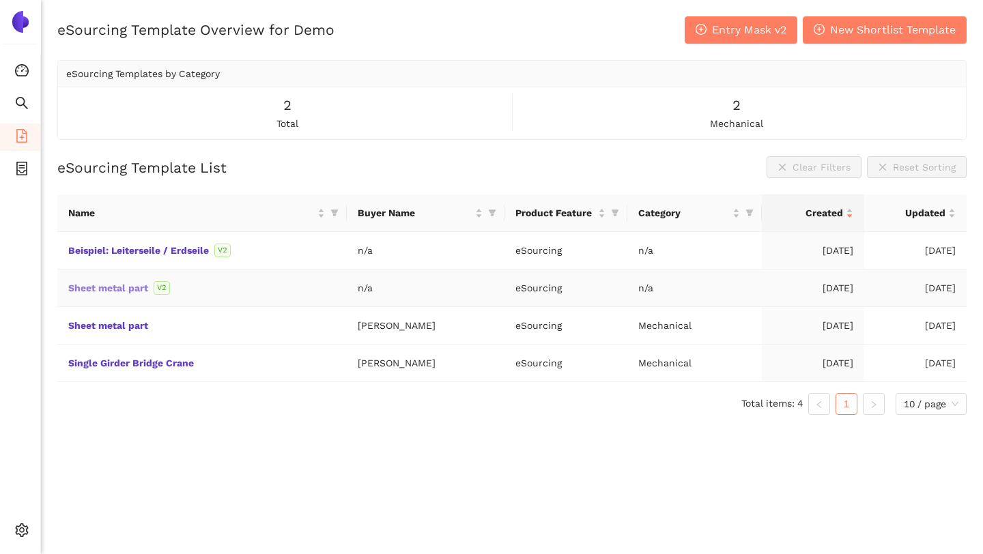
click at [0, 0] on link "Sheet metal part" at bounding box center [0, 0] width 0 height 0
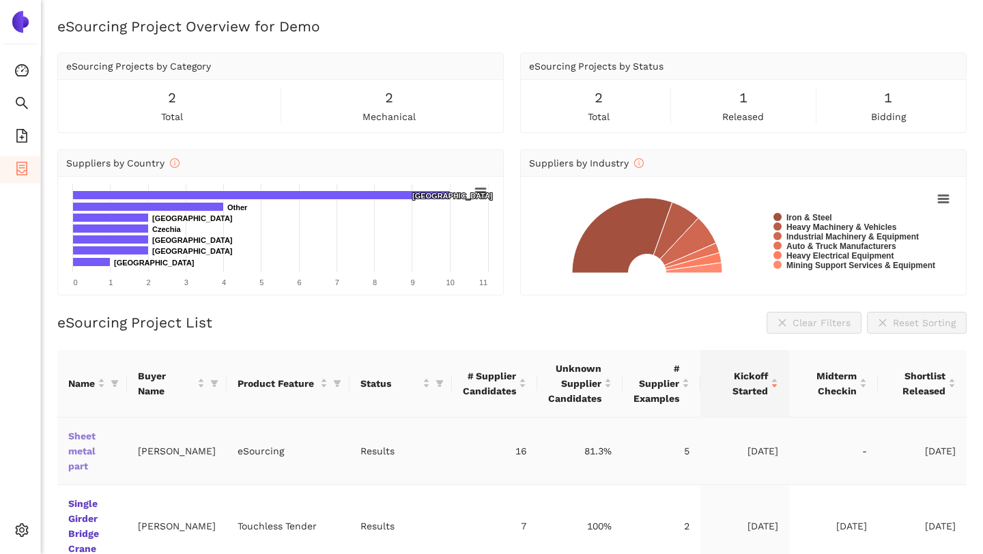
click at [0, 0] on link "Sheet metal part" at bounding box center [0, 0] width 0 height 0
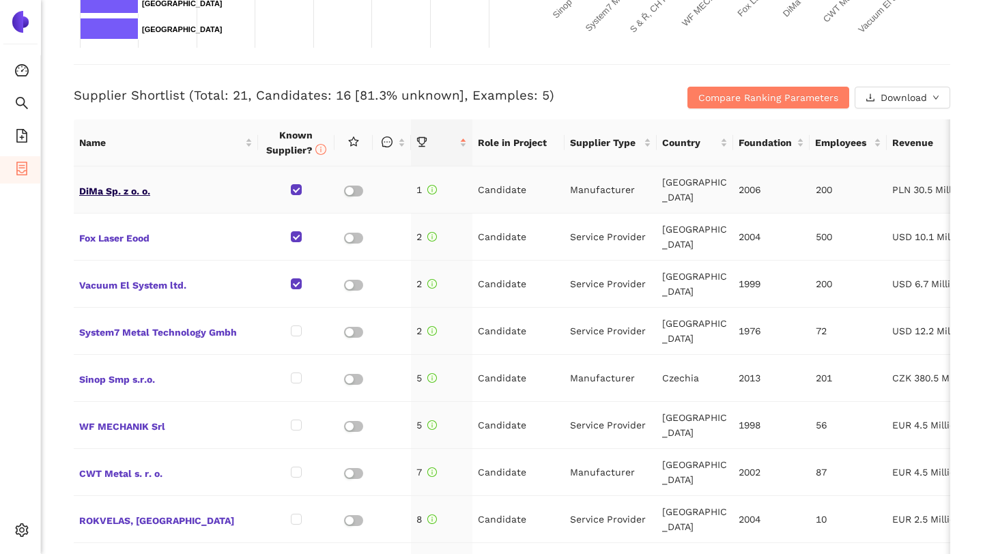
click at [109, 193] on span "DiMa Sp. z o. o." at bounding box center [165, 190] width 173 height 18
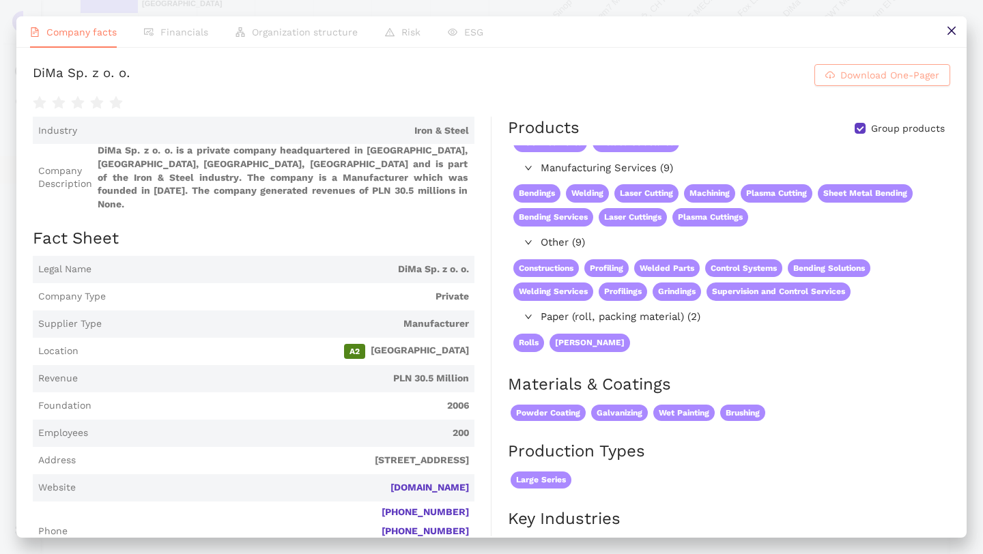
click at [862, 83] on span "Download One-Pager" at bounding box center [890, 75] width 99 height 15
click at [959, 36] on button at bounding box center [951, 31] width 31 height 31
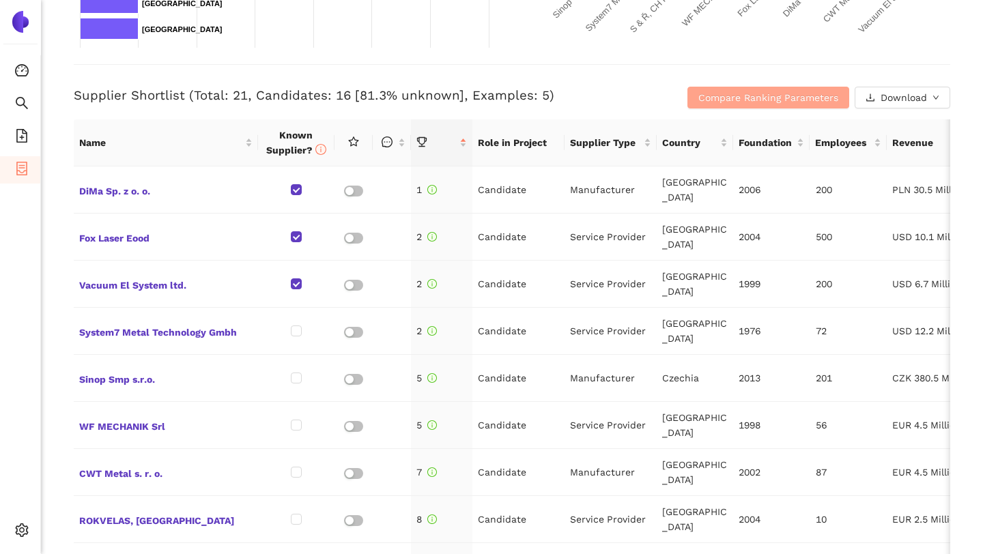
click at [749, 91] on span "Compare Ranking Parameters" at bounding box center [769, 97] width 140 height 15
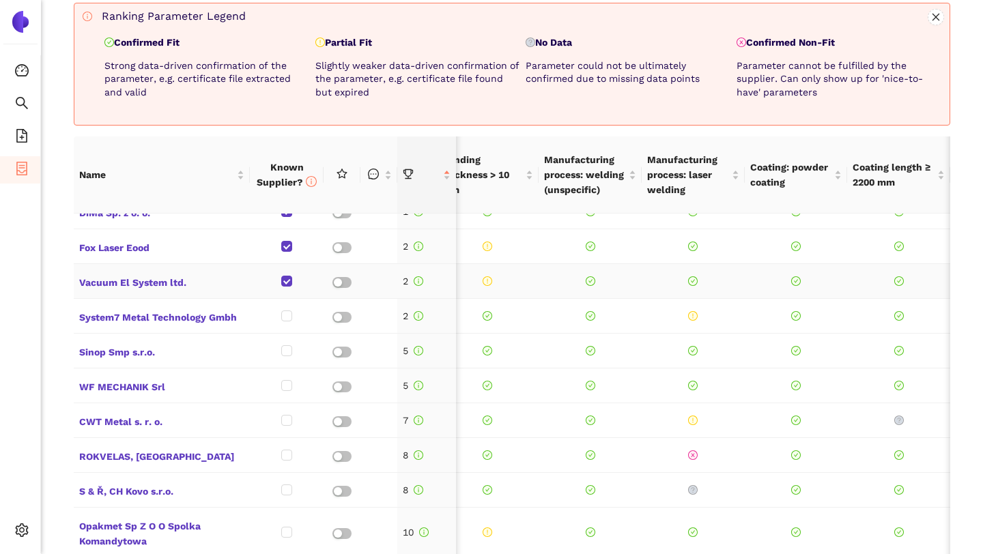
scroll to position [0, 328]
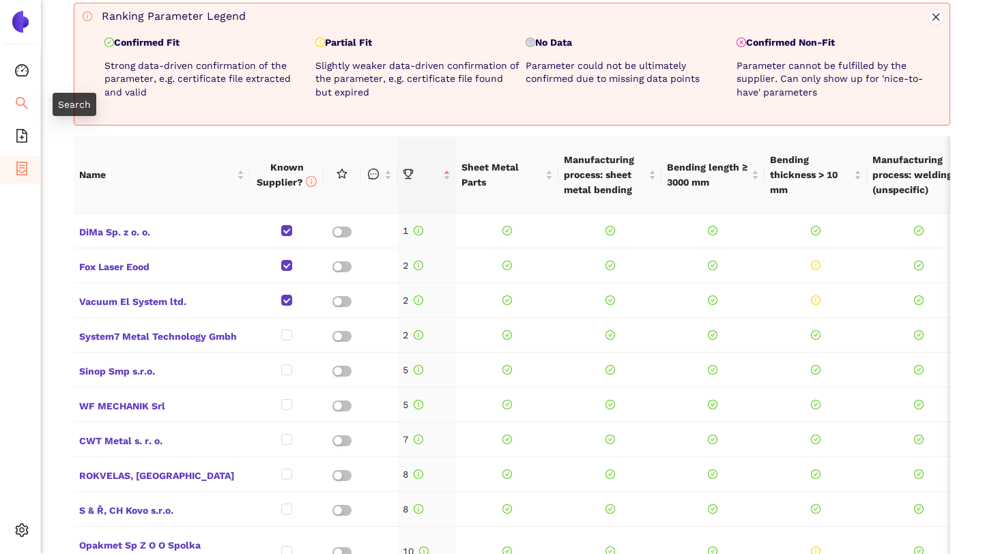
click at [20, 104] on icon "search" at bounding box center [22, 103] width 14 height 14
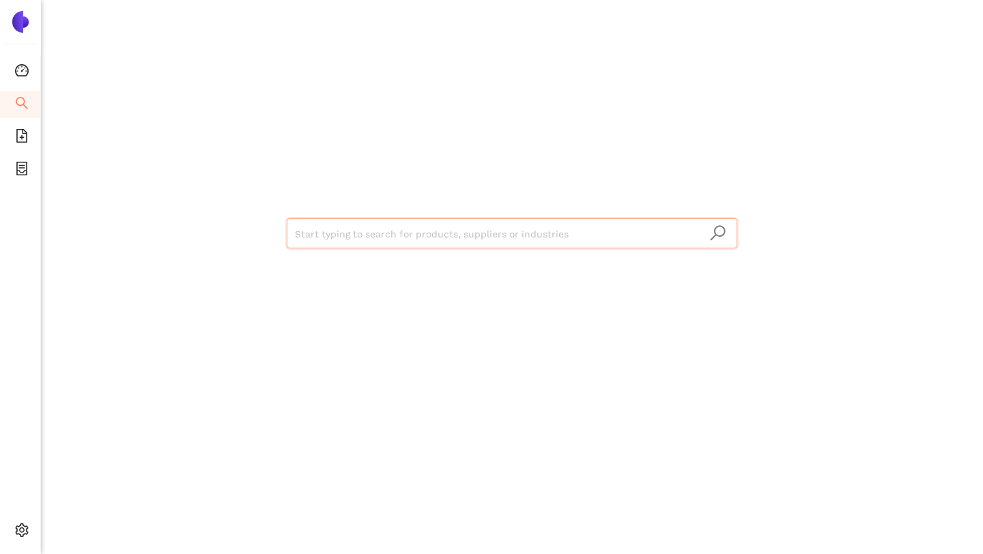
click at [348, 245] on input "search" at bounding box center [512, 234] width 434 height 30
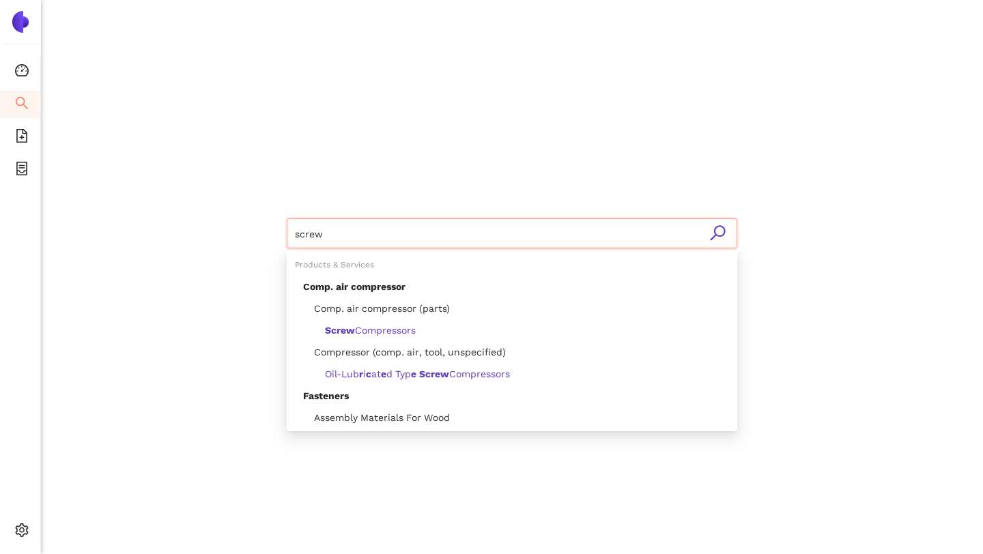
type input "screws"
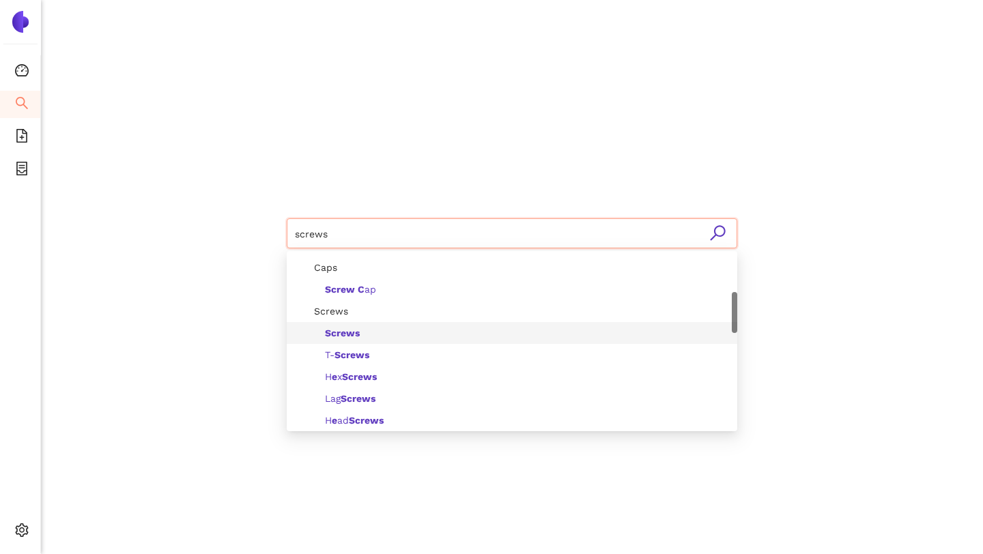
click at [343, 331] on b "Screws" at bounding box center [342, 333] width 35 height 11
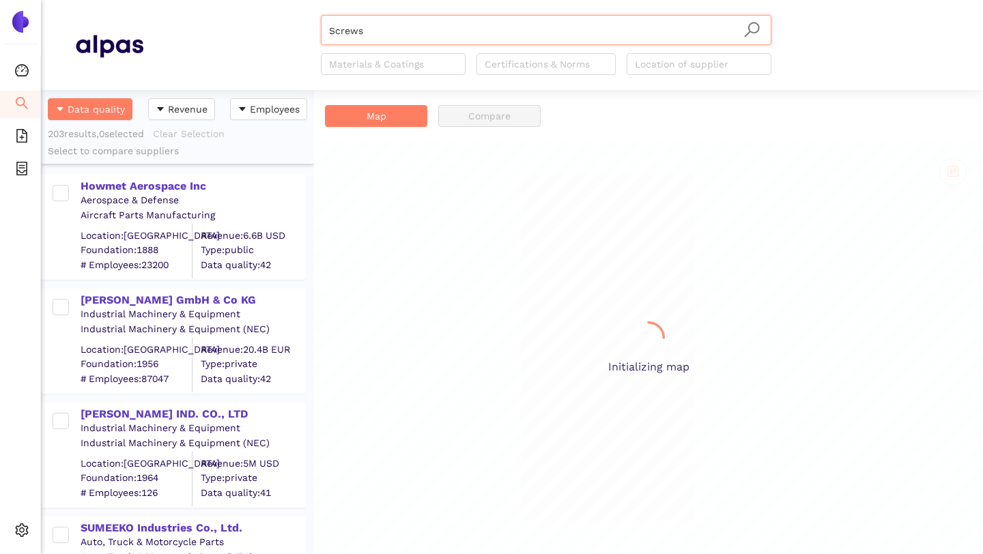
scroll to position [464, 273]
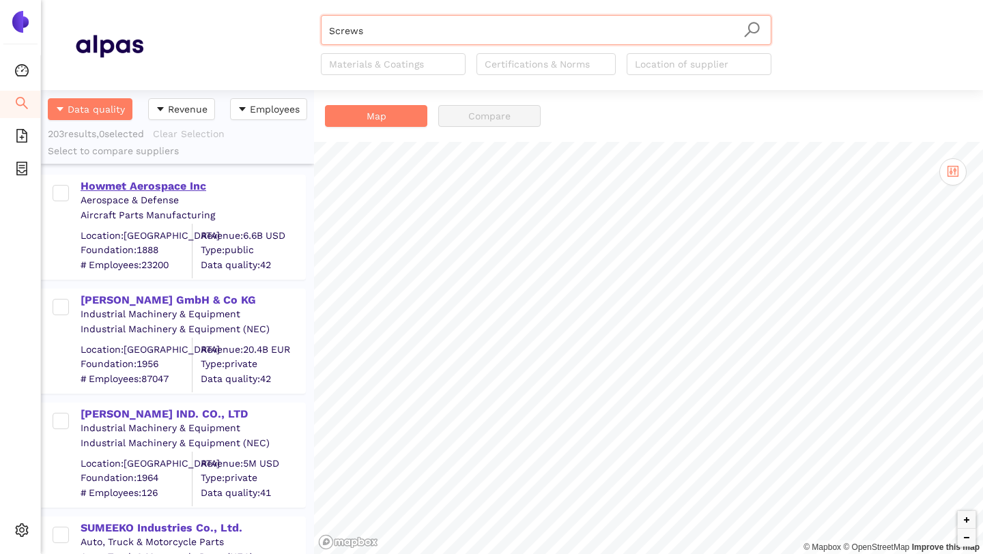
click at [195, 180] on div "Howmet Aerospace Inc" at bounding box center [193, 186] width 224 height 15
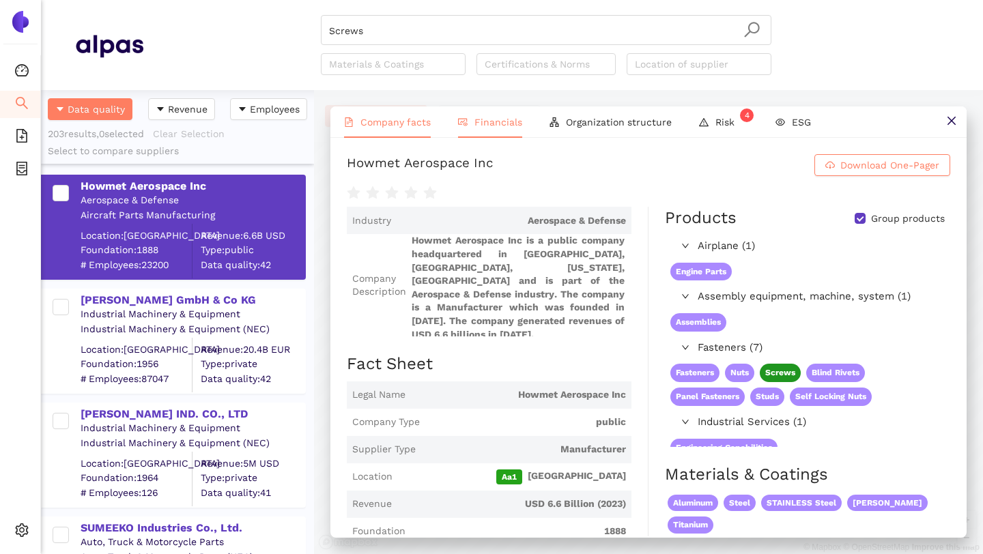
click at [497, 119] on span "Financials" at bounding box center [499, 122] width 48 height 11
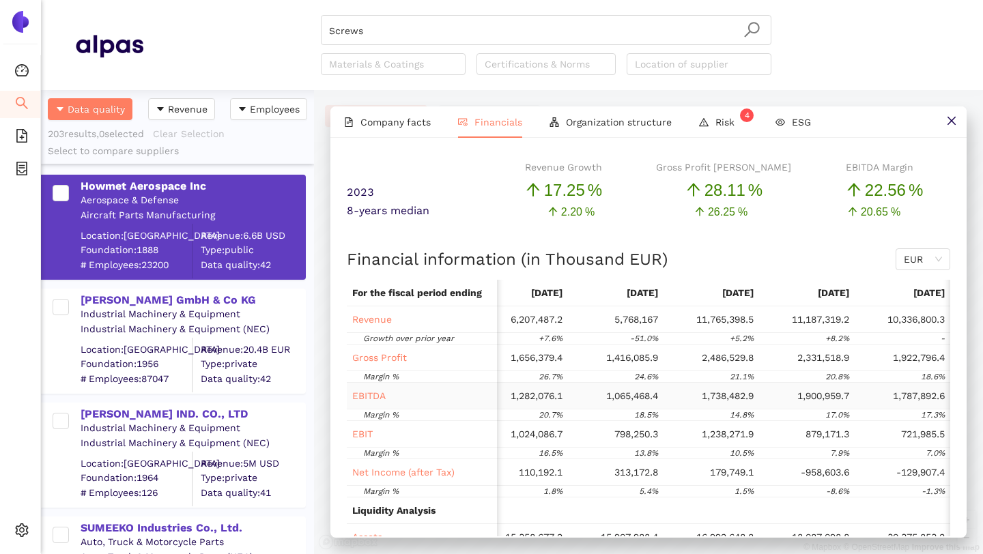
scroll to position [0, 0]
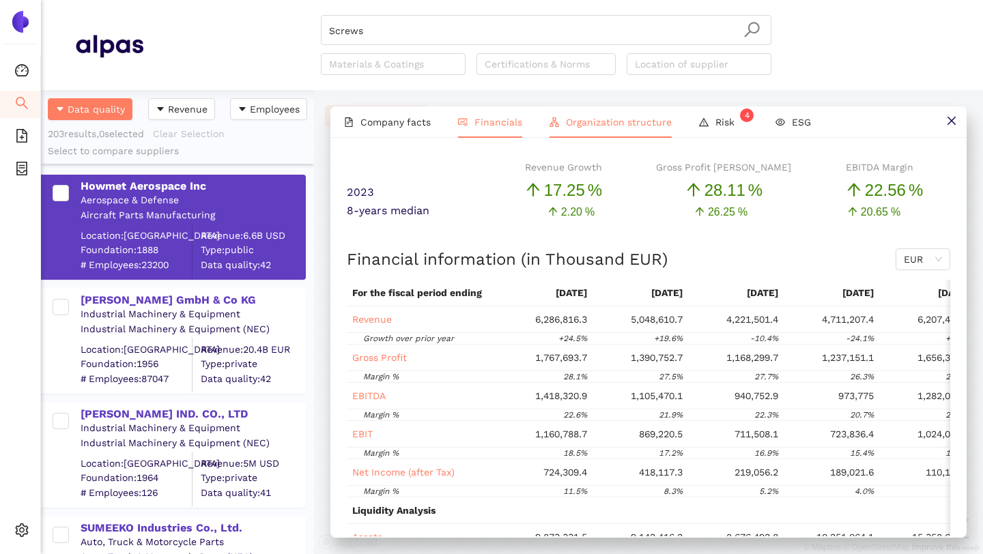
click at [617, 114] on li "Organization structure" at bounding box center [611, 122] width 150 height 31
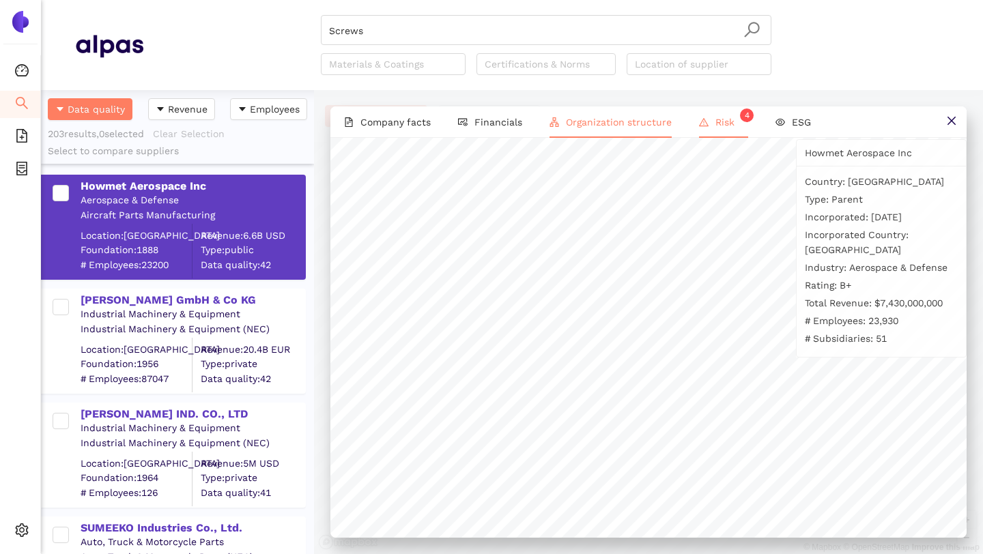
click at [720, 122] on span "Risk 4" at bounding box center [732, 122] width 33 height 11
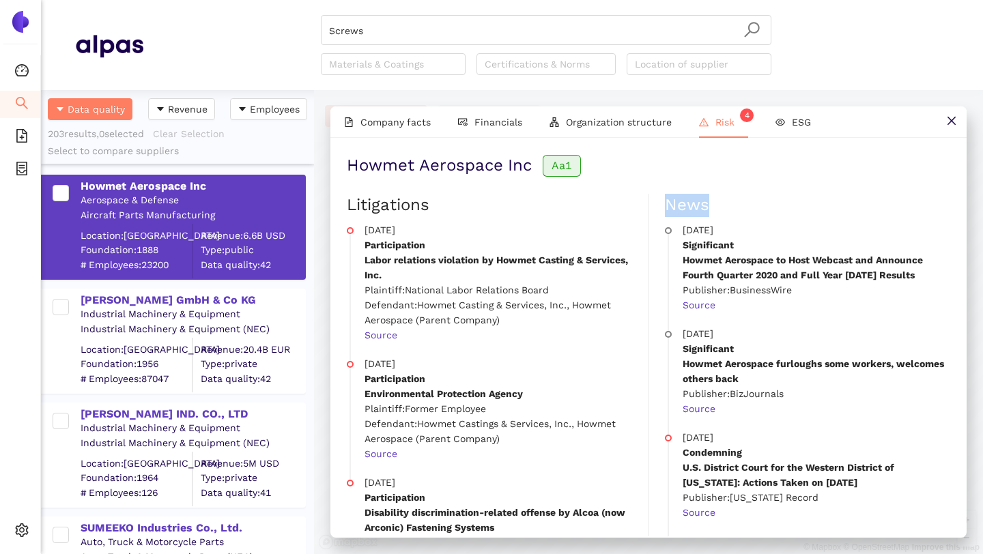
drag, startPoint x: 722, startPoint y: 212, endPoint x: 668, endPoint y: 212, distance: 53.9
click at [668, 212] on h2 "News" at bounding box center [807, 205] width 285 height 23
click at [741, 196] on h2 "News" at bounding box center [807, 205] width 285 height 23
click at [948, 126] on icon "close" at bounding box center [951, 120] width 11 height 11
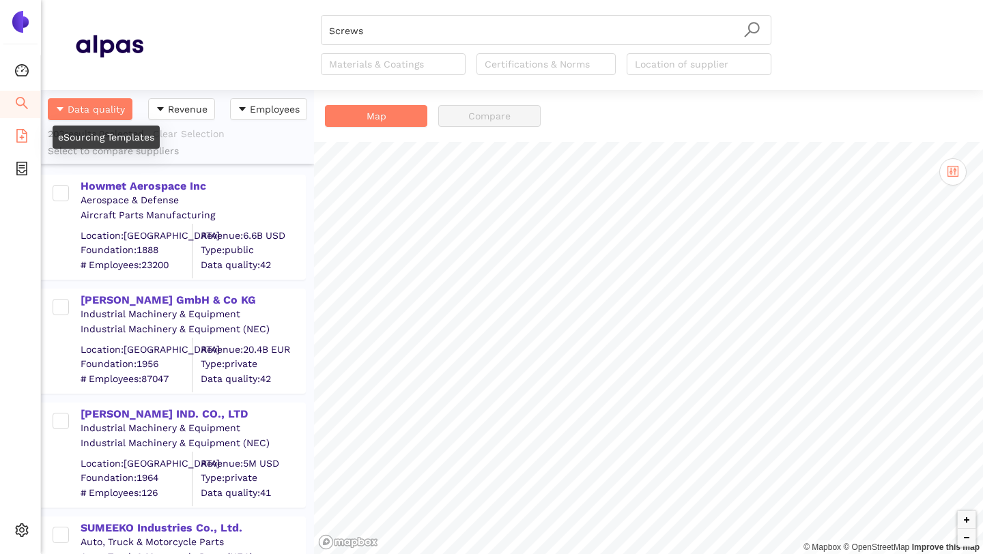
click at [27, 137] on icon "file-add" at bounding box center [22, 136] width 14 height 14
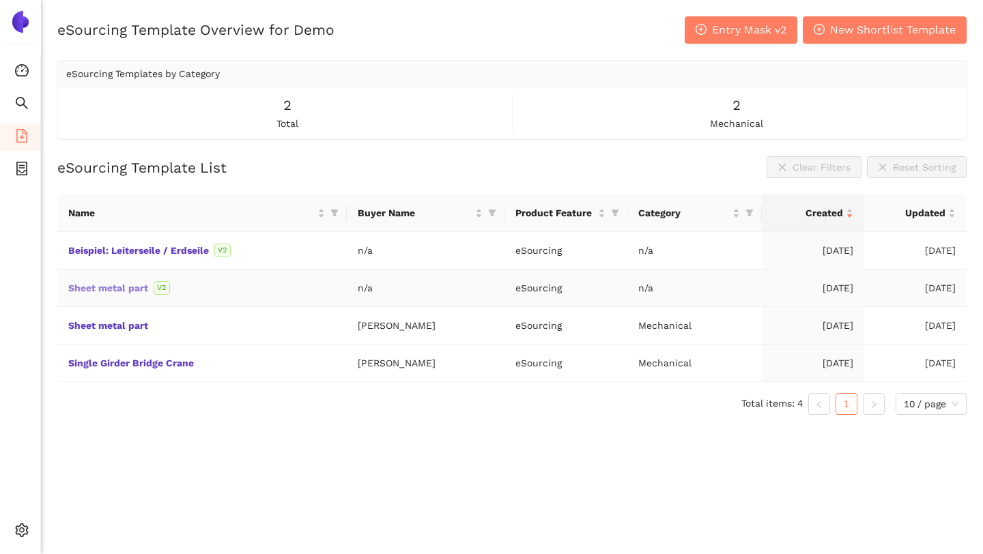
click at [0, 0] on link "Sheet metal part" at bounding box center [0, 0] width 0 height 0
